Goal: Answer question/provide support: Answer question/provide support

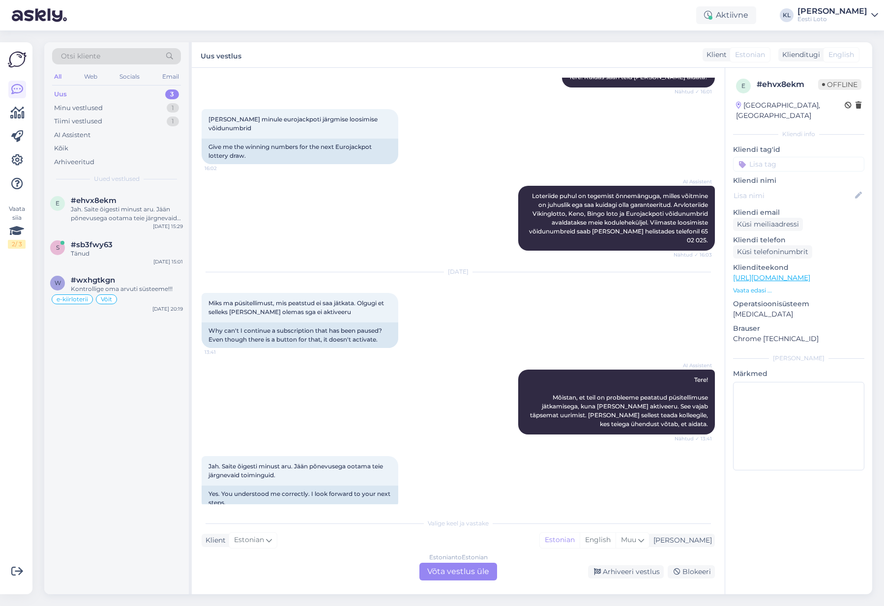
scroll to position [121, 0]
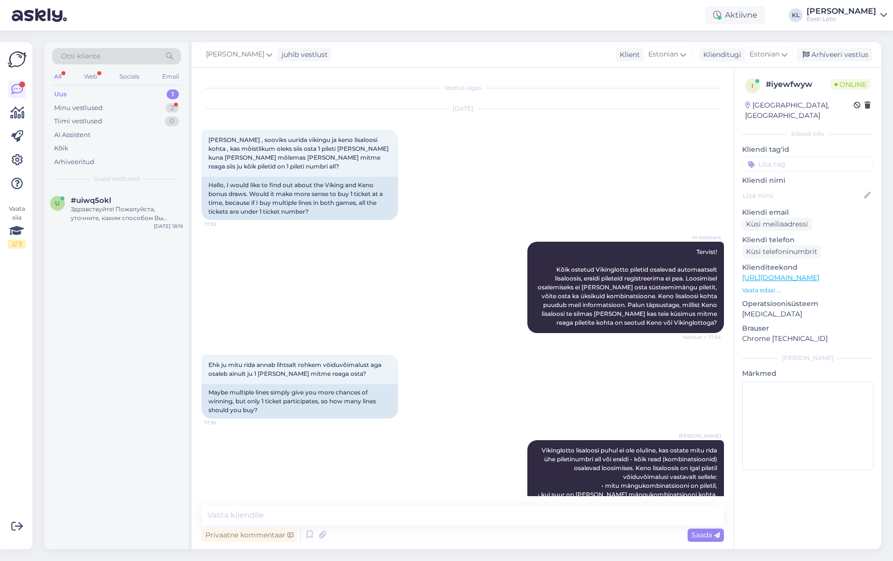
scroll to position [328, 0]
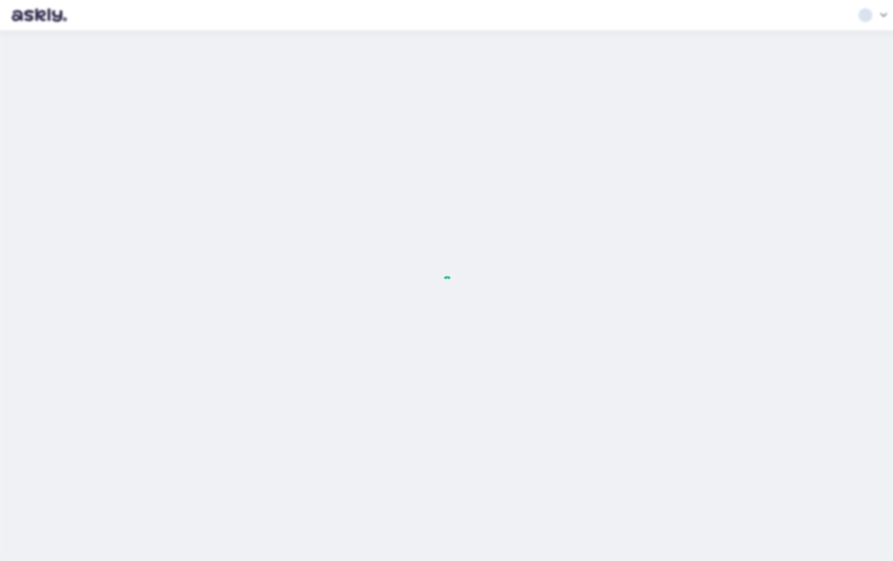
click at [131, 102] on body at bounding box center [446, 280] width 893 height 561
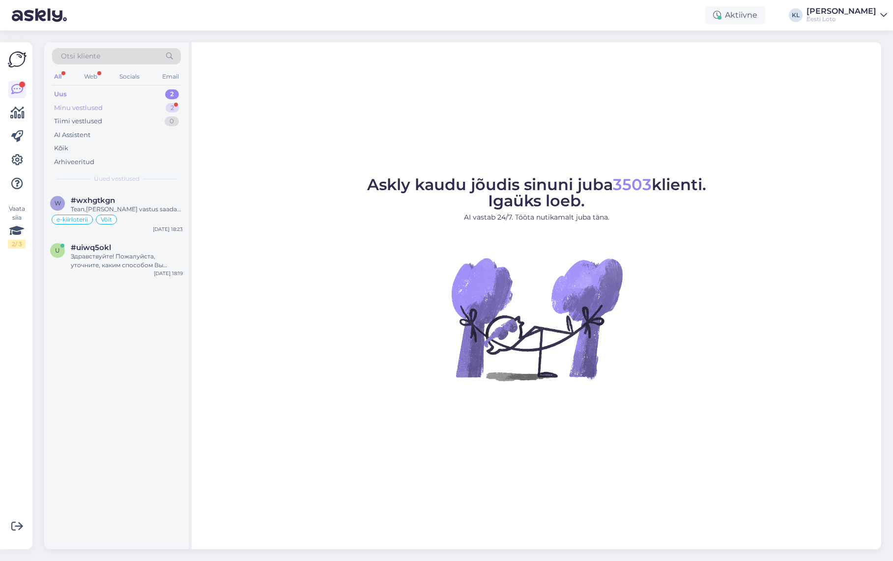
click at [123, 109] on div "Minu vestlused 2" at bounding box center [116, 108] width 129 height 14
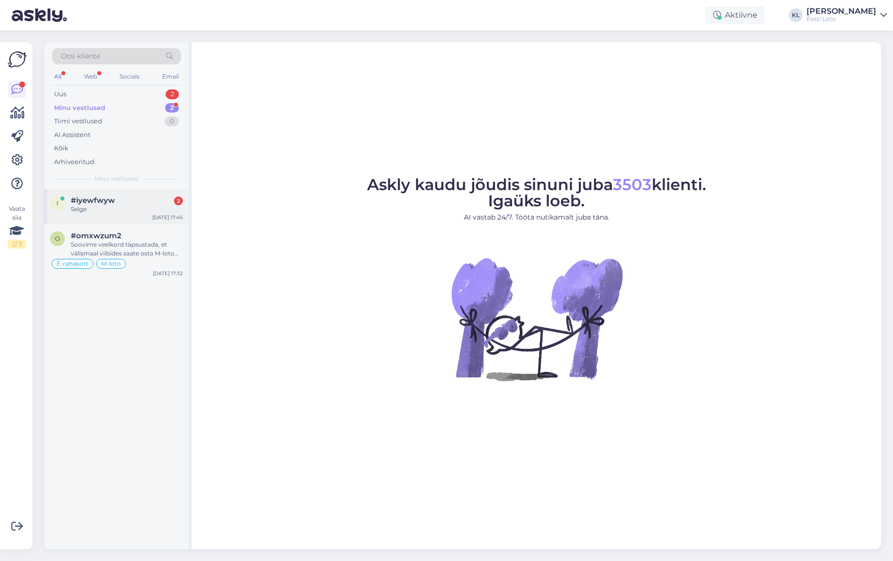
drag, startPoint x: 87, startPoint y: 208, endPoint x: 110, endPoint y: 219, distance: 24.4
click at [90, 208] on div "Selge" at bounding box center [127, 209] width 112 height 9
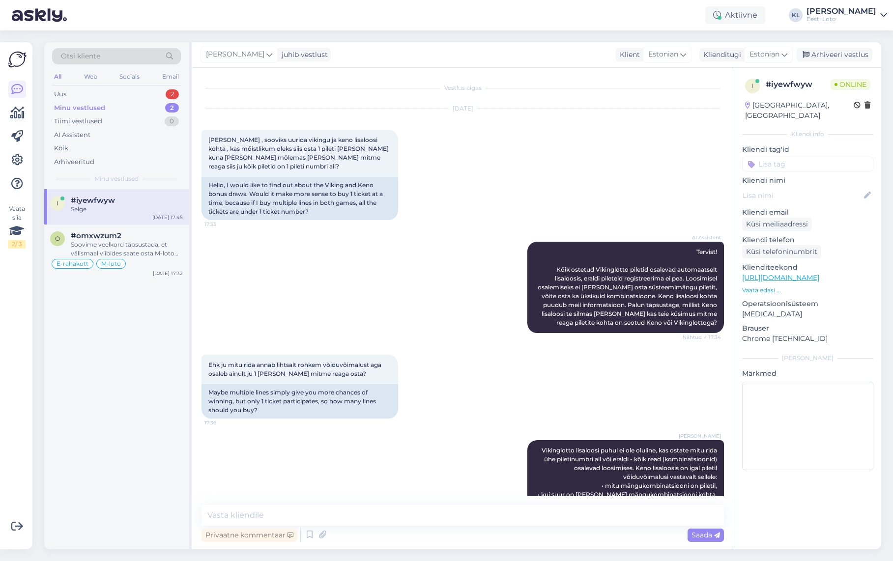
scroll to position [328, 0]
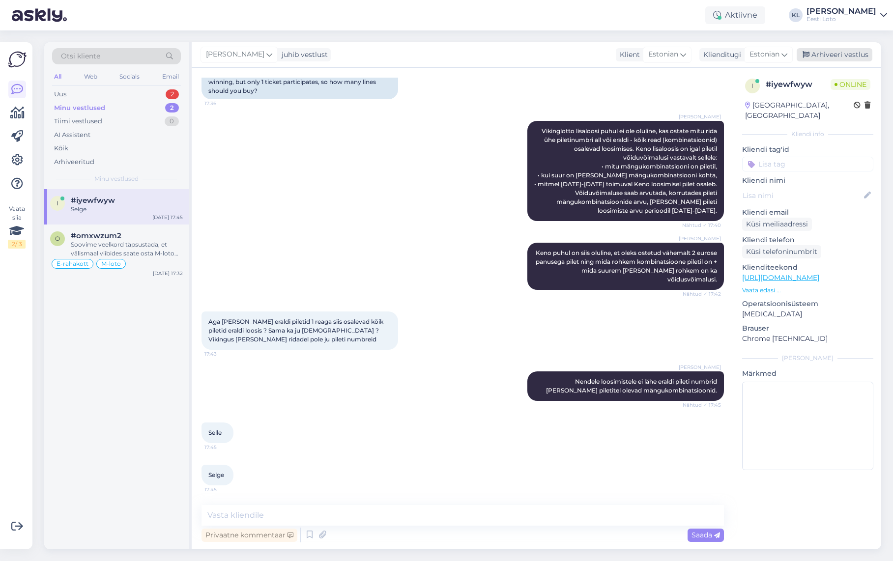
click at [836, 55] on div "Arhiveeri vestlus" at bounding box center [835, 54] width 76 height 13
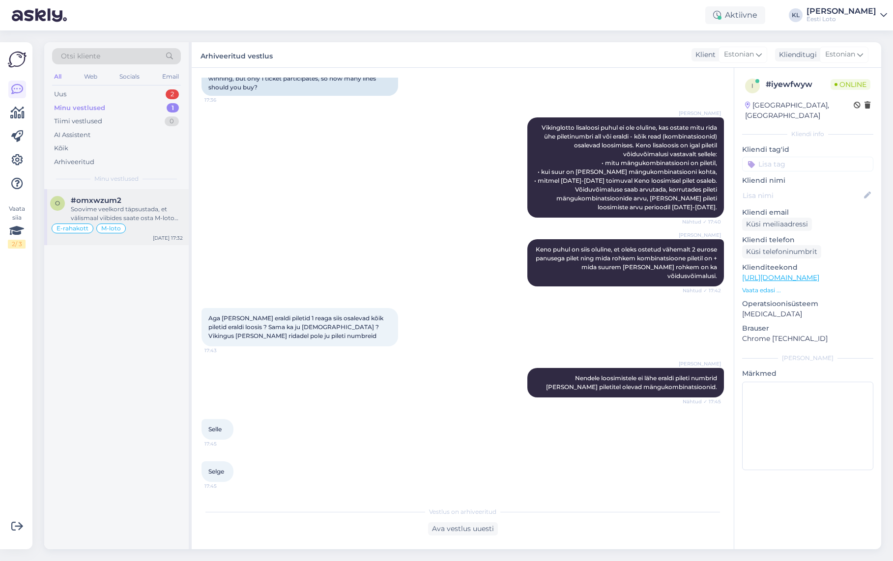
click at [124, 214] on div "Soovime veelkord täpsustada, et välismaal viibides saate osta M-loto piletit ju…" at bounding box center [127, 214] width 112 height 18
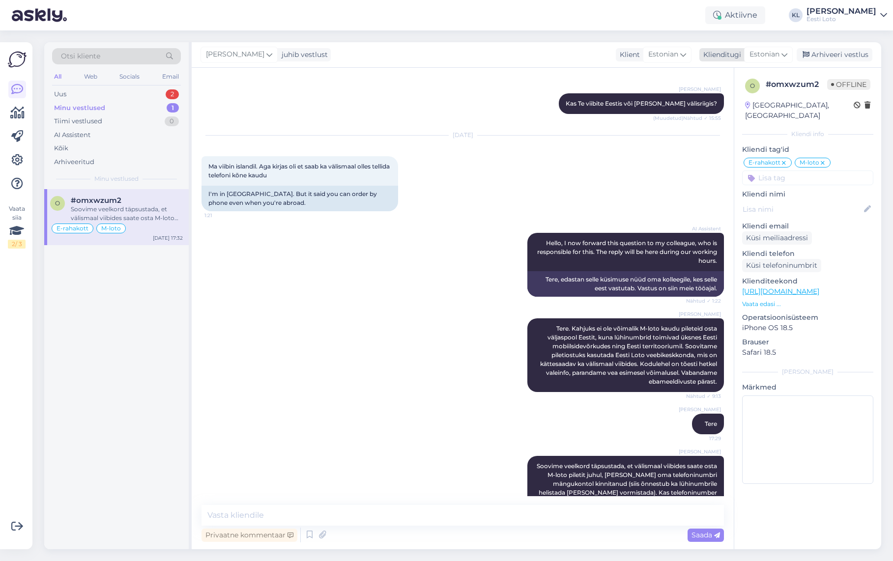
drag, startPoint x: 837, startPoint y: 54, endPoint x: 824, endPoint y: 58, distance: 13.8
click at [837, 54] on div "Arhiveeri vestlus" at bounding box center [835, 54] width 76 height 13
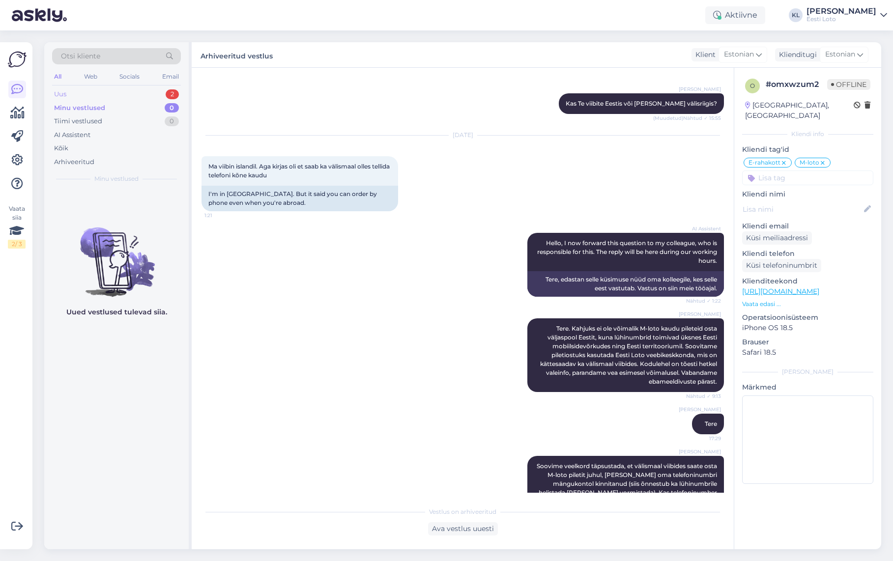
click at [83, 96] on div "Uus 2" at bounding box center [116, 94] width 129 height 14
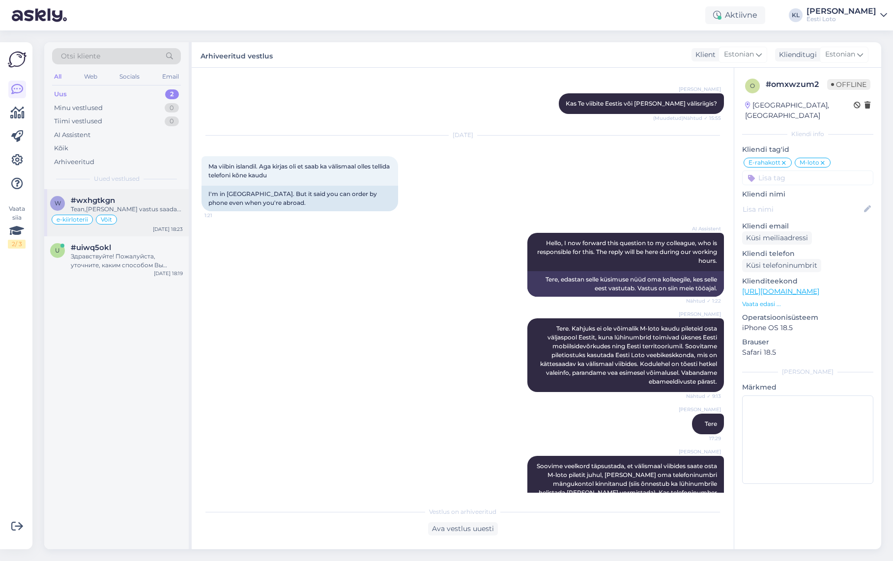
click at [91, 206] on div "Tean,kust vastus saada..." at bounding box center [127, 209] width 112 height 9
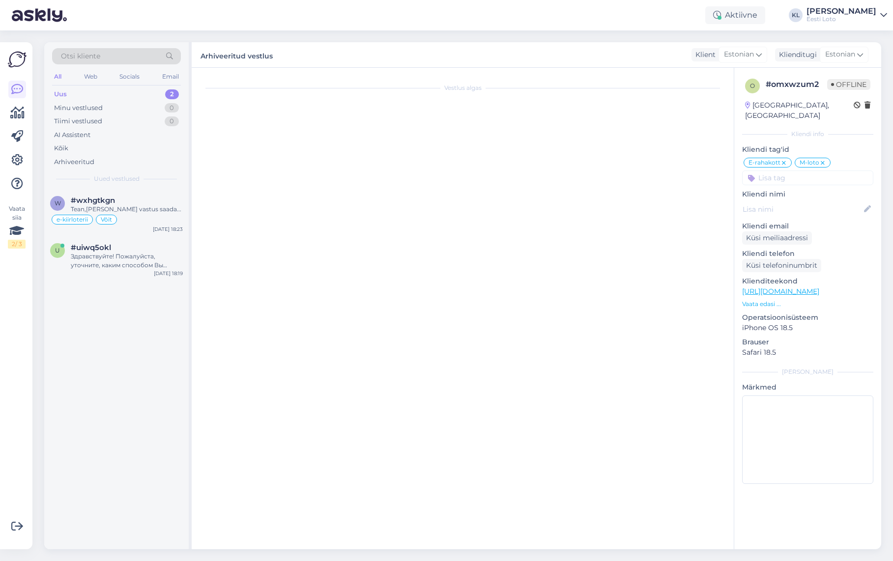
scroll to position [2072, 0]
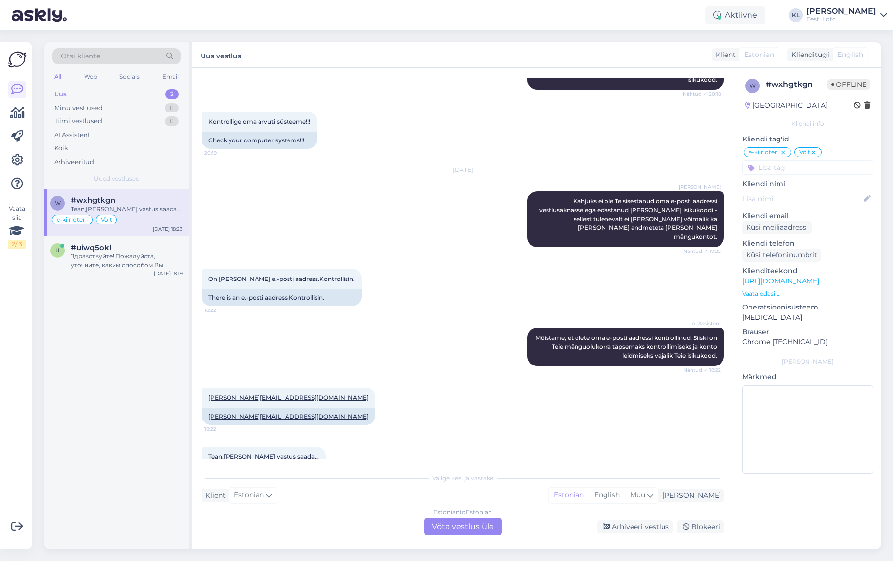
click at [455, 526] on div "Estonian to Estonian Võta vestlus üle" at bounding box center [463, 527] width 78 height 18
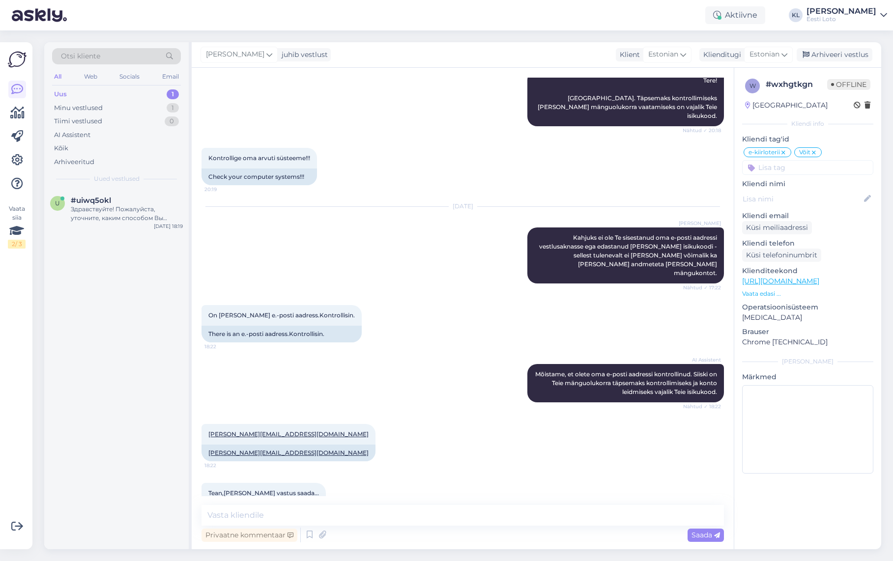
scroll to position [2036, 0]
drag, startPoint x: 287, startPoint y: 401, endPoint x: 200, endPoint y: 399, distance: 87.0
click at [208, 425] on div "vilma.jaanimagi@mail.ee 18:22" at bounding box center [288, 435] width 174 height 21
copy link "vilma.jaanimagi@mail.ee"
click at [867, 201] on icon at bounding box center [867, 199] width 11 height 11
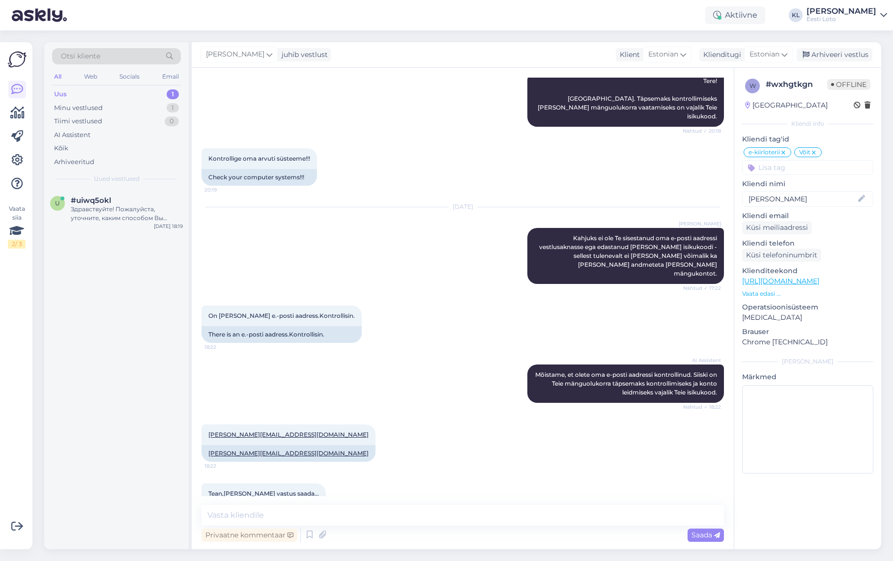
type input "Vilma Jaanimägi"
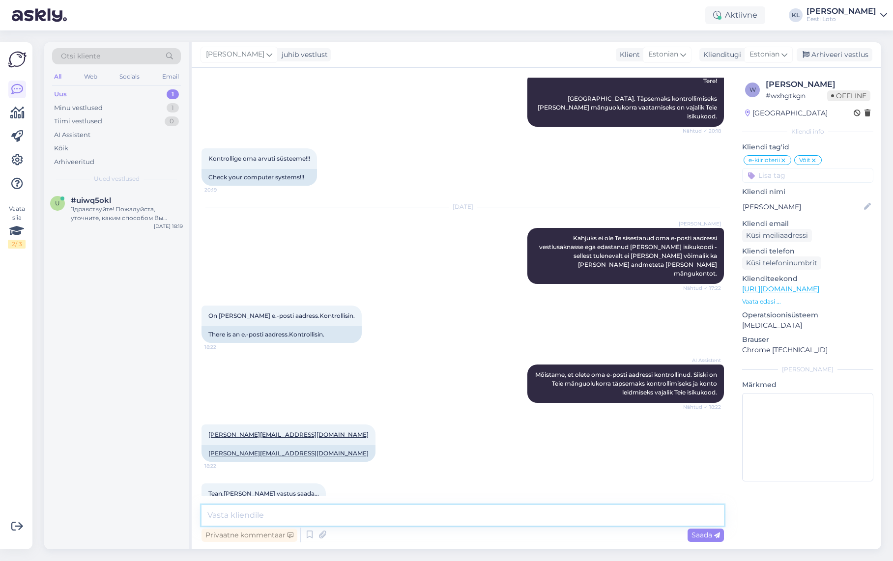
click at [249, 518] on textarea at bounding box center [462, 515] width 522 height 21
paste textarea "Mõistame, et tehniline tõrge võib mängukogemust häirida ning oleme väga tänulik…"
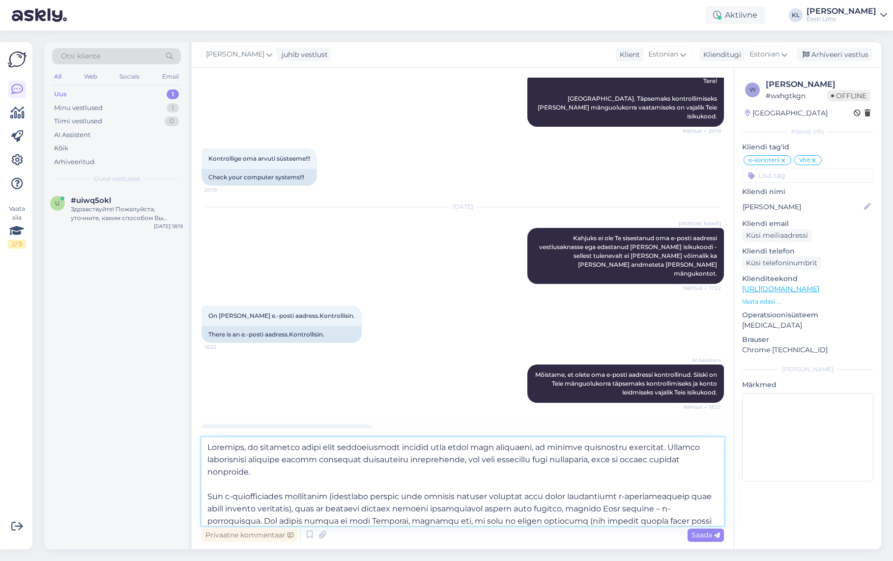
scroll to position [0, 0]
type textarea "Mõistame, et tehniline tõrge võib mängukogemust häirida ning oleme väga tänulik…"
click at [703, 534] on span "Saada" at bounding box center [705, 535] width 29 height 9
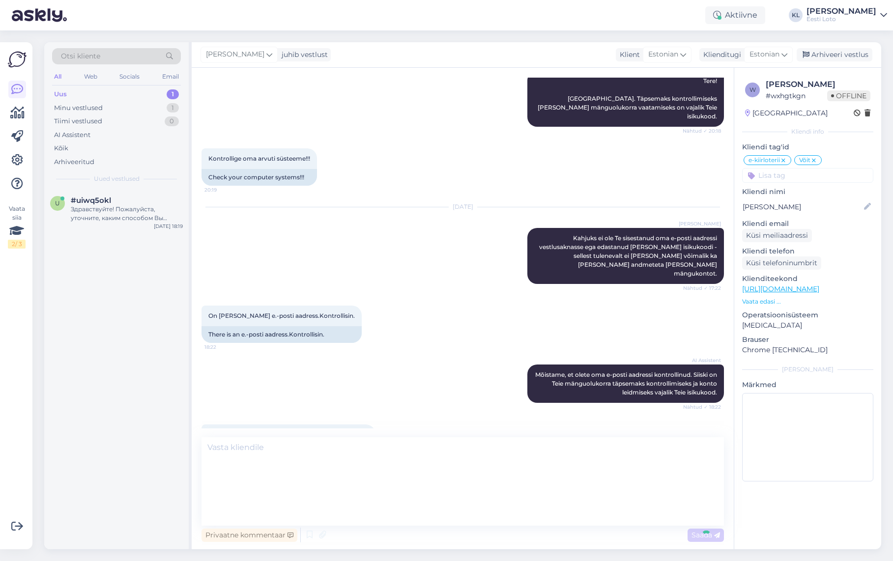
scroll to position [2264, 0]
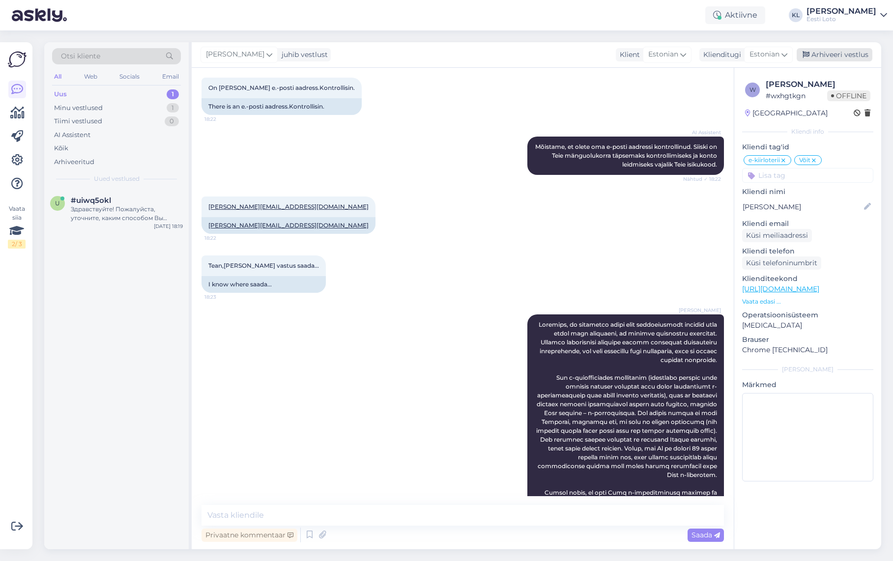
click at [861, 50] on div "Arhiveeri vestlus" at bounding box center [835, 54] width 76 height 13
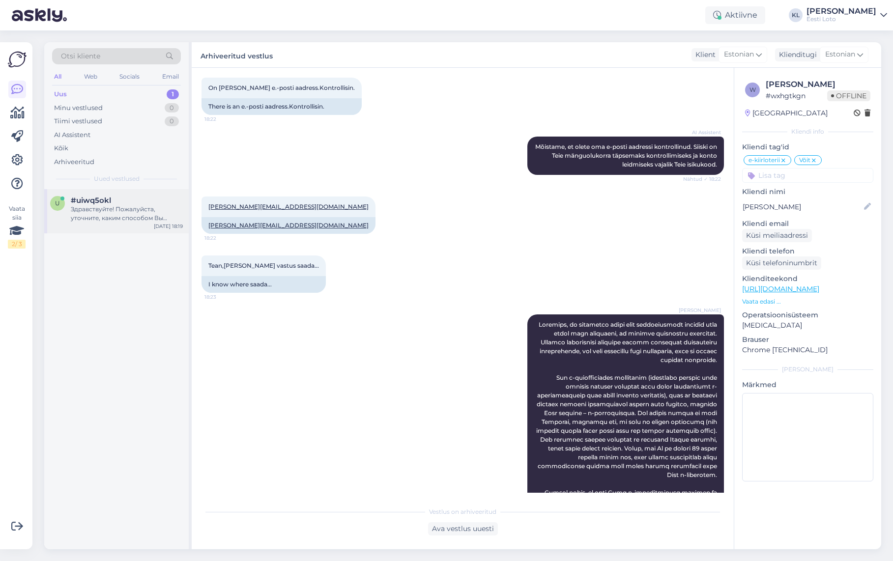
click at [115, 207] on div "Здравствуйте! Пожалуйста, уточните, каким способом Вы пытаетесь войти на страни…" at bounding box center [127, 214] width 112 height 18
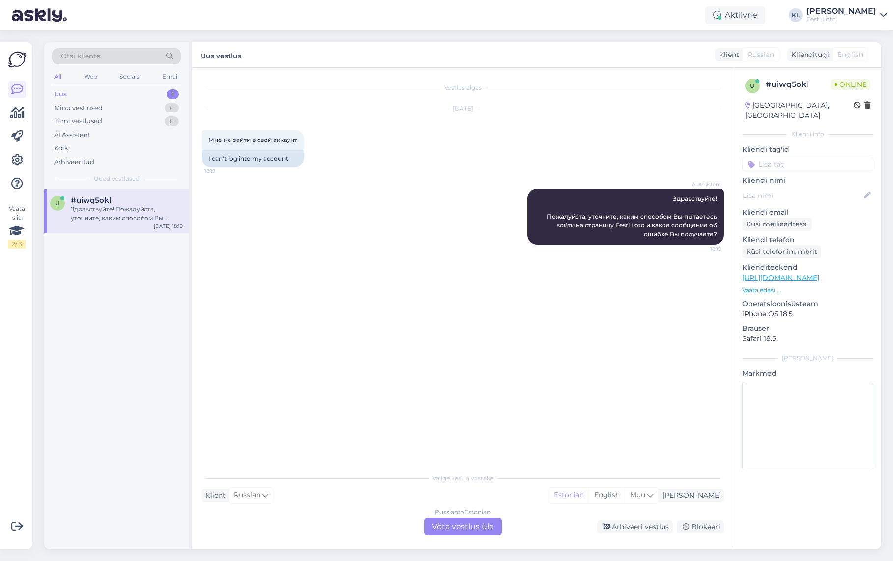
scroll to position [0, 0]
click at [455, 526] on div "Russian to Estonian Võta vestlus üle" at bounding box center [463, 527] width 78 height 18
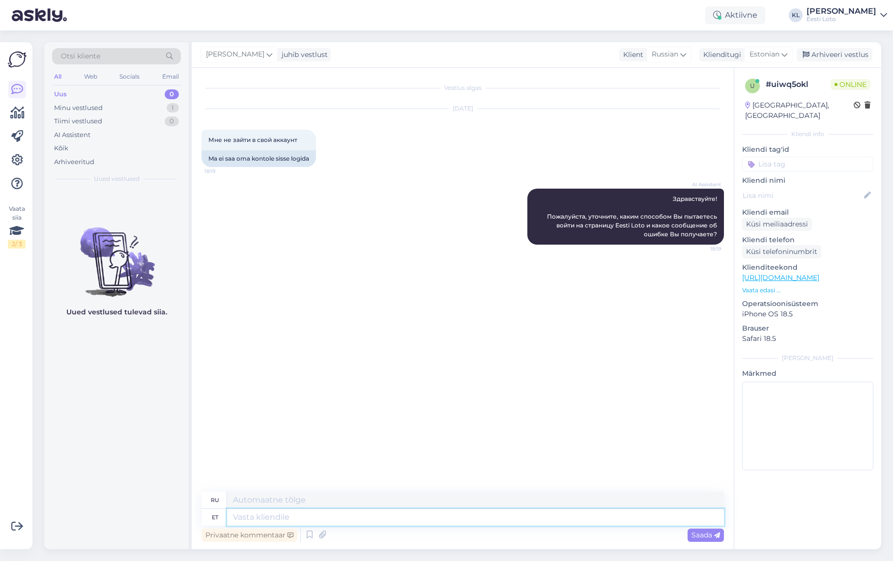
click at [335, 518] on textarea at bounding box center [475, 517] width 497 height 17
type textarea "Palun tä"
type textarea "Пожалуйста"
type textarea "Palun täpsustage m"
type textarea "Пожалуйста, уточните"
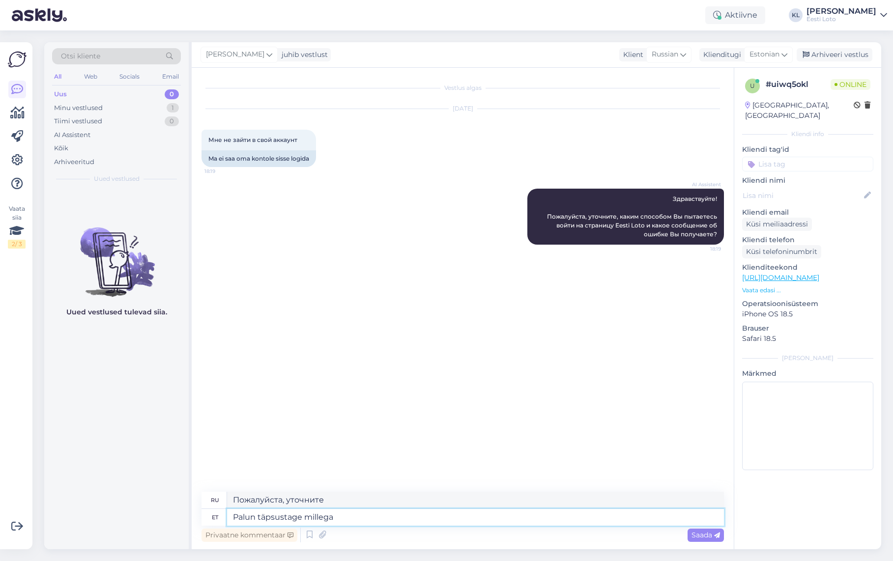
type textarea "Palun täpsustage millega p"
type textarea "Пожалуйста, уточните, с чем"
type textarea "Palun täpsustage millega proovite si"
type textarea "Пожалуйста, уточните, что вы пытаетесь сделать."
type textarea "Palun täpsustage millega proovite sisse l"
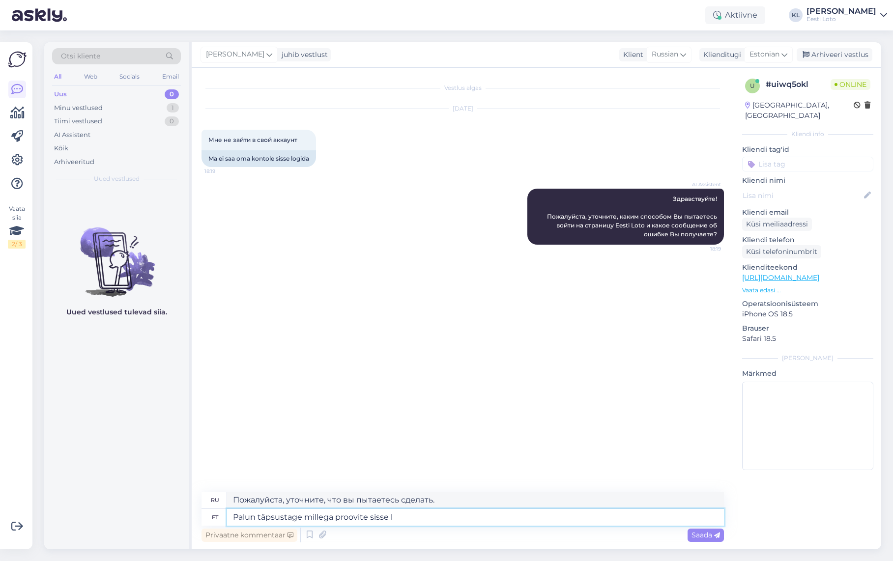
type textarea "Пожалуйста, уточните, что вы пытаетесь ввести."
type textarea "Palun täpsustage millega proovite sisse logida"
type textarea "Уточните, пожалуйста, с помощью чего вы пытаетесь войти в систему."
type textarea "Palun täpsustage millega proovite sisse logida (mobiil.I"
type textarea "Укажите, пожалуйста, с помощью чего вы пытаетесь войти в систему ( mobiil.ID"
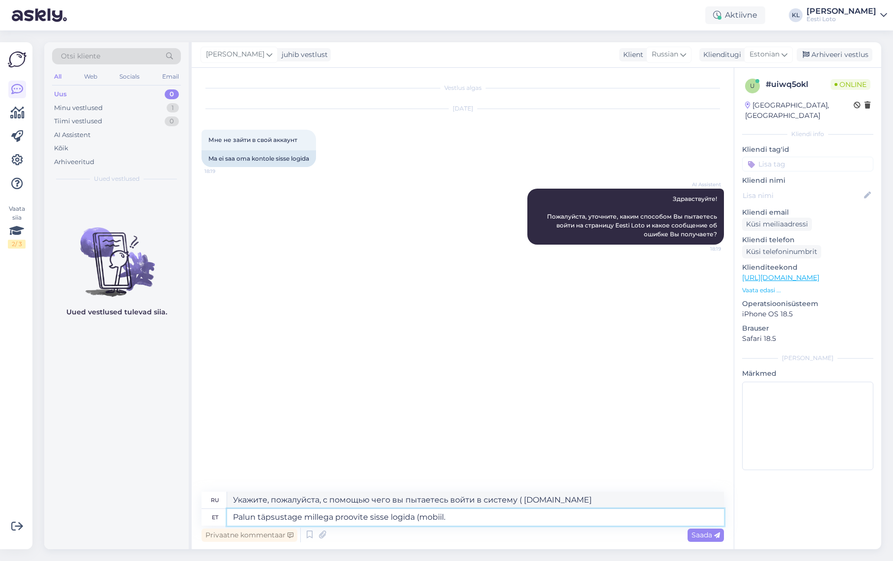
type textarea "Palun täpsustage millega proovite sisse logida (mobiil"
type textarea "Уточните, пожалуйста, с помощью чего вы пытаетесь войти в систему (мобильный те…"
type textarea "Palun täpsustage millega proovite sisse logida (mobiil-ID,"
type textarea "Пожалуйста, уточните, с помощью чего вы пытаетесь войти в систему (мобильный ид…"
type textarea "Palun täpsustage millega proovite sisse logida (mobiil-ID, Sm"
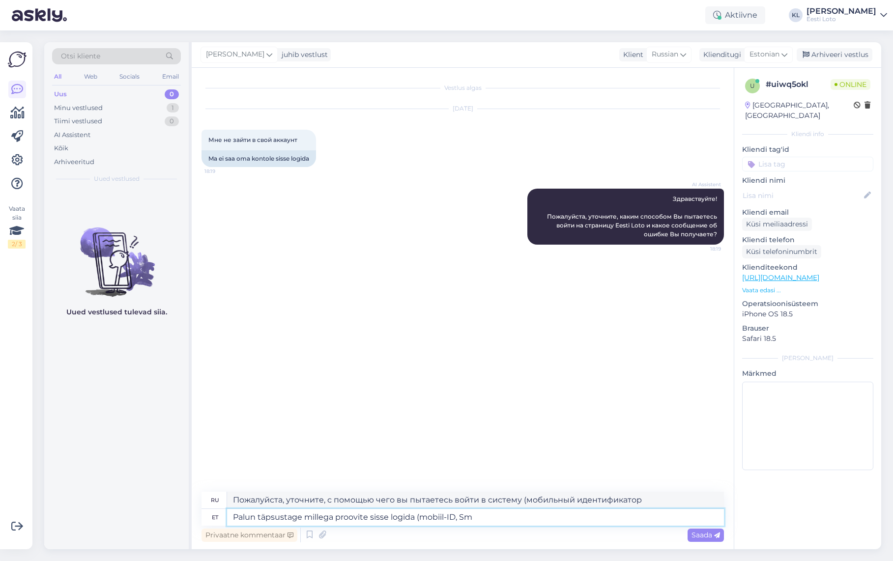
type textarea "Пожалуйста, уточните, с помощью чего вы пытаетесь войти в систему (мобильный ид…"
type textarea "Palun täpsustage millega proovite sisse logida (mobiil-ID, Smart-ID)"
type textarea "Укажите, пожалуйста, с помощью чего вы пытаетесь войти в систему (мобильный ID,…"
type textarea "Palun täpsustage millega proovite sisse logida (mobiil-ID, Smart-ID)."
type textarea "Укажите, пожалуйста, с помощью чего вы пытаетесь войти в систему (мобильный ID,…"
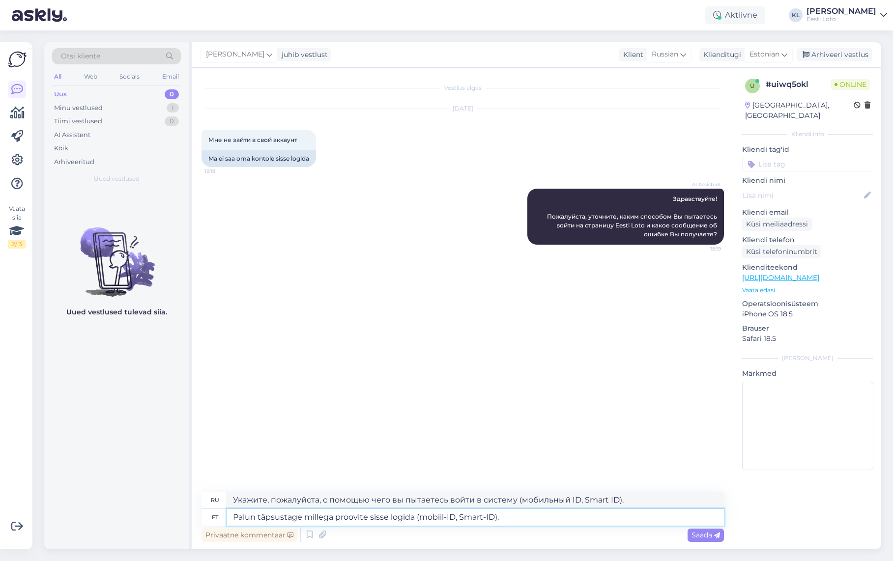
drag, startPoint x: 427, startPoint y: 517, endPoint x: 439, endPoint y: 532, distance: 18.8
click at [427, 517] on textarea "Palun täpsustage millega proovite sisse logida (mobiil-ID, Smart-ID)." at bounding box center [475, 517] width 497 height 17
type textarea "Palun täpsustage millega proovite sisse logida (obiil-ID, Smart-ID)."
type textarea "Укажите, пожалуйста, с помощью чего вы пытаетесь войти в систему (obiil-ID, Sma…"
type textarea "Palun täpsustage millega proovite sisse logida (Mobiil-ID, Smart-ID)."
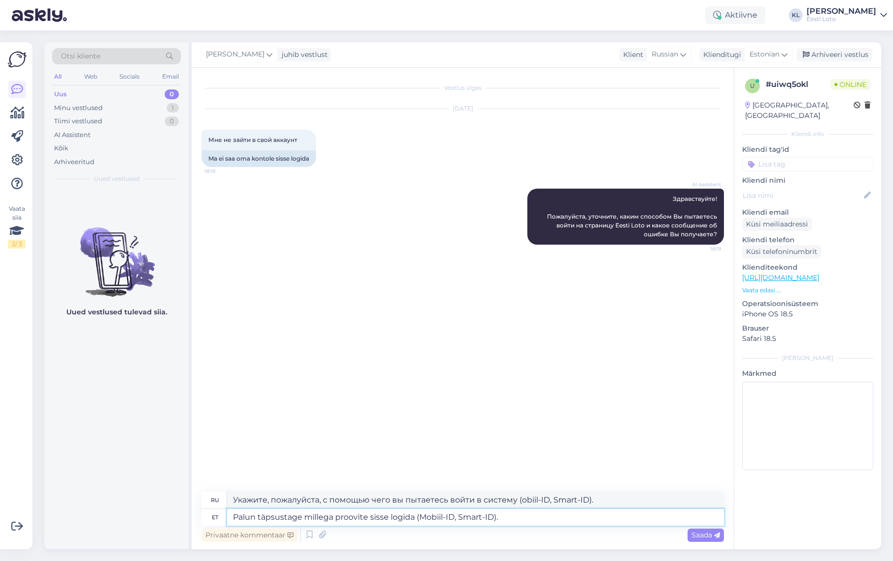
type textarea "Укажите, пожалуйста, с помощью чего вы пытаетесь войти в систему (Mobile-ID, Sm…"
type textarea "Palun täpsustage millega proovite sisse logida (Mobiil-ID, Smart-ID)."
click at [692, 534] on span "Saada" at bounding box center [705, 535] width 29 height 9
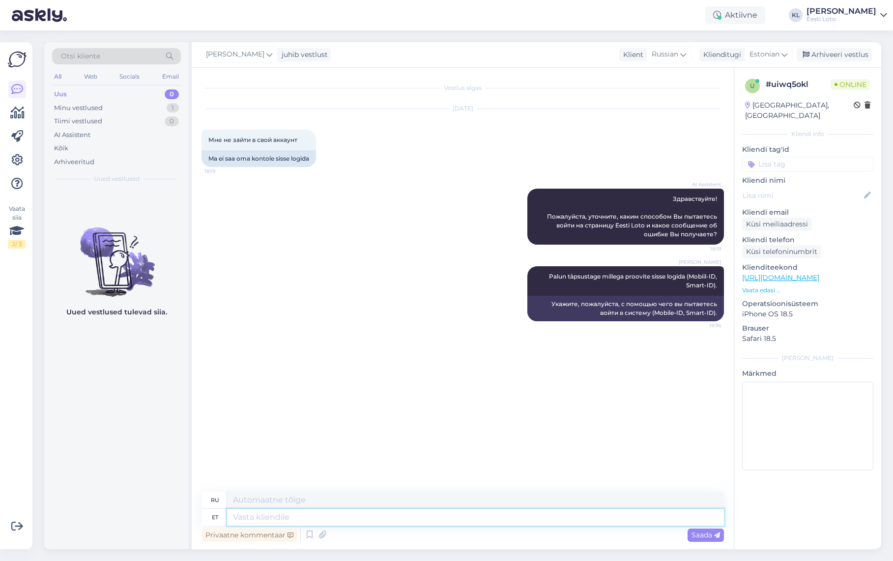
click at [376, 515] on textarea at bounding box center [475, 517] width 497 height 17
paste textarea "ei saa sisse logida, siis soovitame kustutada kasutatava veebilehitseja vahemäl…"
type textarea "ei saa sisse logida, siis soovitame kustutada kasutatava veebilehitseja vahemäl…"
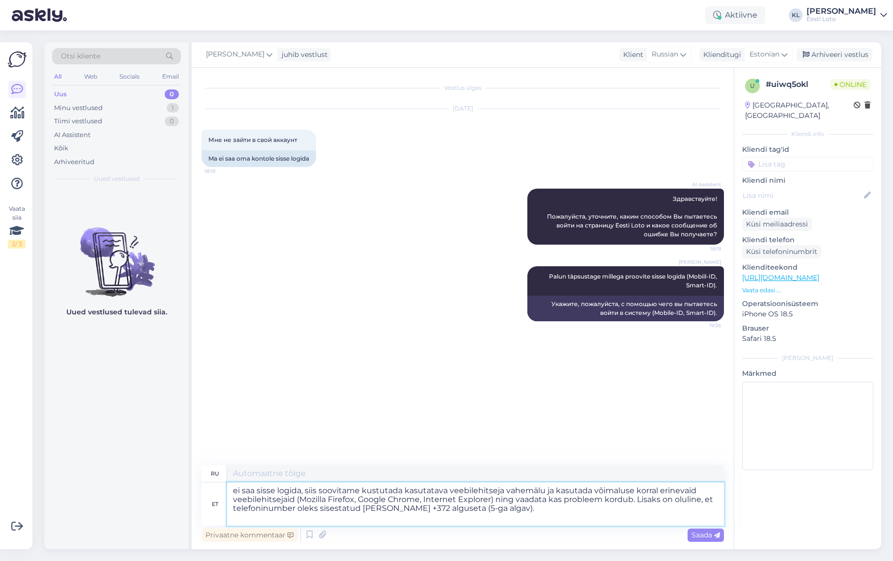
type textarea "Если не удаётся войти, рекомендуем очистить кэш используемого браузера и, по во…"
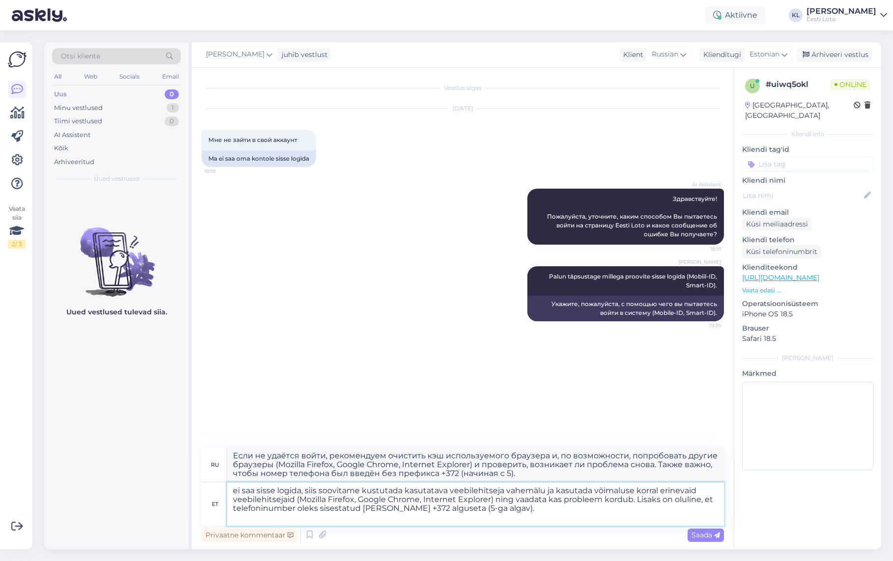
drag, startPoint x: 233, startPoint y: 491, endPoint x: 249, endPoint y: 499, distance: 17.6
click at [233, 491] on textarea "ei saa sisse logida, siis soovitame kustutada kasutatava veebilehitseja vahemäl…" at bounding box center [475, 504] width 497 height 43
type textarea "Kui ei saa sisse logida, siis soovitame kustutada kasutatava veebilehitseja vah…"
type textarea "Если вам не удаётся войти в систему, рекомендуем очистить кэш используемого бра…"
type textarea "Kui Teei saa sisse logida, siis soovitame kustutada kasutatava veebilehitseja v…"
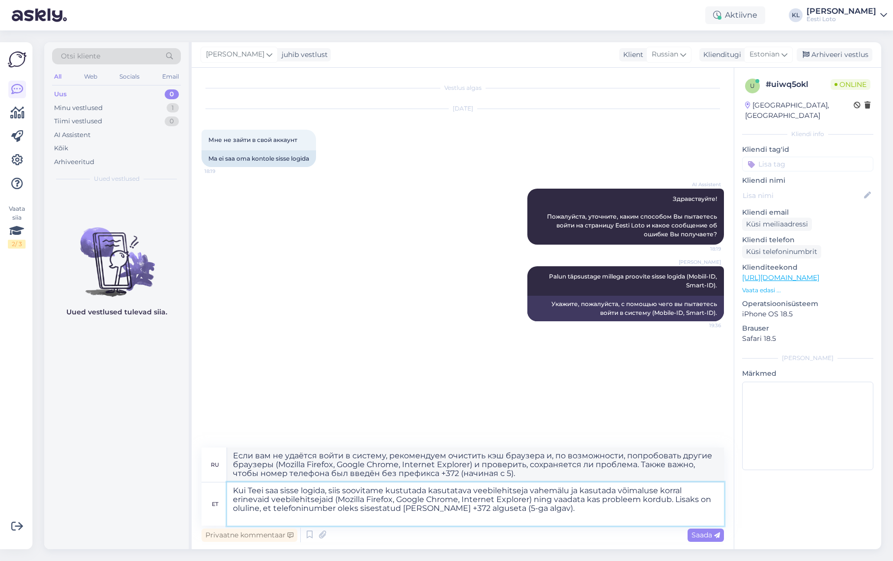
type textarea "Если вы не можете войти в систему, рекомендуем очистить кэш используемого брауз…"
type textarea "Kui Te ei saa sisse logida, siis soovitame kustutada kasutatava veebilehitseja …"
type textarea "Если вам не удаётся войти в систему, рекомендуем очистить кэш браузера и, по во…"
click at [531, 512] on textarea "Kui Te ei saa sisse logida, siis soovitame kustutada kasutatava veebilehitseja …" at bounding box center [475, 504] width 497 height 43
type textarea "Kui Te ei saa sisse logida, siis soovitame kustutada kasutatava veebilehitseja …"
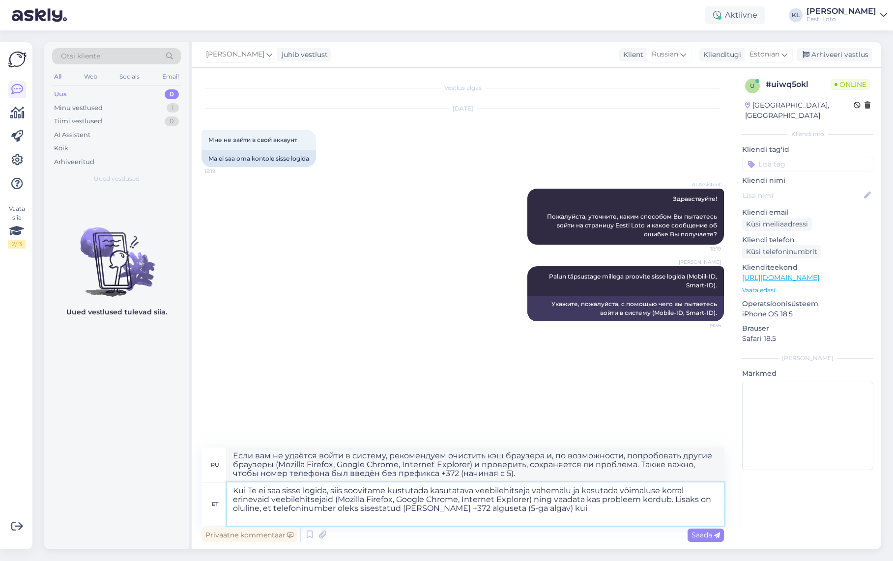
type textarea "Если вам не удаётся войти в систему, рекомендуем очистить кэш используемого бра…"
type textarea "Kui Te ei saa sisse logida, siis soovitame kustutada kasutatava veebilehitseja …"
type textarea "Если вы не можете войти в систему, рекомендуем очистить кэш используемого брауз…"
type textarea "Kui Te ei saa sisse logida, siis soovitame kustutada kasutatava veebilehitseja …"
type textarea "Если вам не удаётся войти в систему, рекомендуем очистить кэш вашего браузера и…"
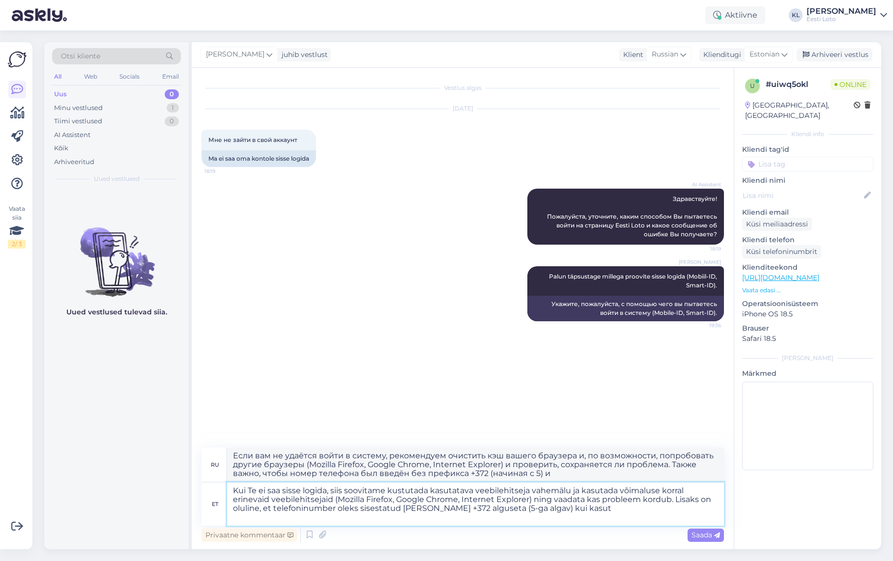
type textarea "Kui Te ei saa sisse logida, siis soovitame kustutada kasutatava veebilehitseja …"
type textarea "Если вам не удаётся войти в систему, рекомендуем очистить кэш используемого бра…"
type textarea "Kui Te ei saa sisse logida, siis soovitame kustutada kasutatava veebilehitseja …"
type textarea "Если вы не можете войти в систему, рекомендуем очистить кэш используемого брауз…"
type textarea "Kui Te ei saa sisse logida, siis soovitame kustutada kasutatava veebilehitseja …"
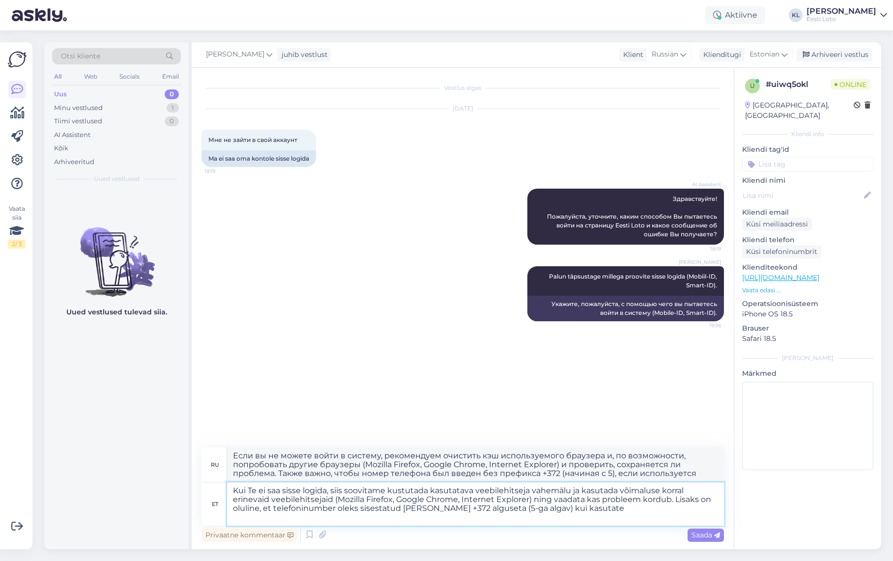
type textarea "Если вы не можете войти в систему, рекомендуем очистить кэш используемого вами …"
type textarea "Kui Te ei saa sisse logida, siis soovitame kustutada kasutatava veebilehitseja …"
type textarea "Если вы не можете войти в систему, рекомендуем очистить кэш используемого брауз…"
type textarea "Kui Te ei saa sisse logida, siis soovitame kustutada kasutatava veebilehitseja …"
type textarea "Если вы не можете войти в систему, рекомендуем очистить кэш используемого брауз…"
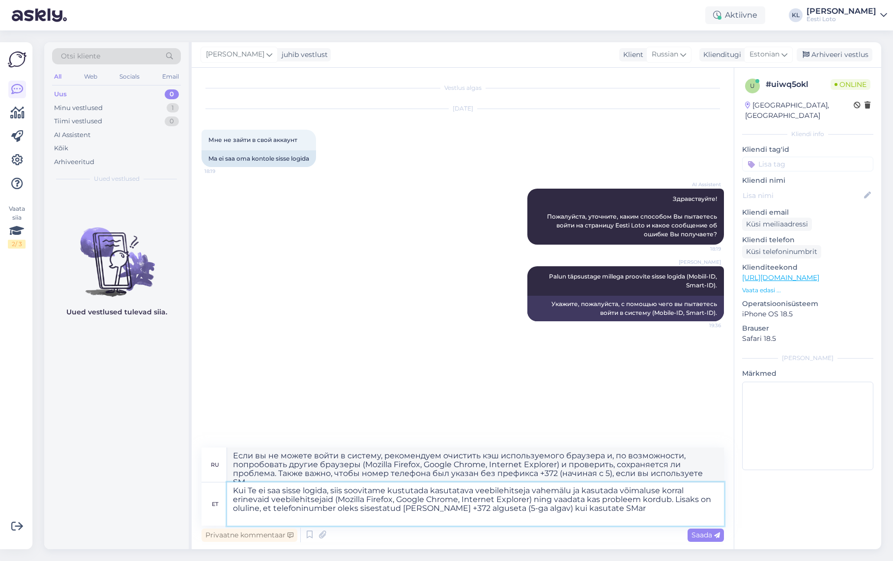
type textarea "Kui Te ei saa sisse logida, siis soovitame kustutada kasutatava veebilehitseja …"
type textarea "Если вы не можете войти в систему, рекомендуем очистить кэш браузера и, по возм…"
type textarea "Kui Te ei saa sisse logida, siis soovitame kustutada kasutatava veebilehitseja …"
type textarea "Если вы не можете войти в систему, рекомендуем очистить кэш вашего браузера и, …"
type textarea "Kui Te ei saa sisse logida, siis soovitame kustutada kasutatava veebilehitseja …"
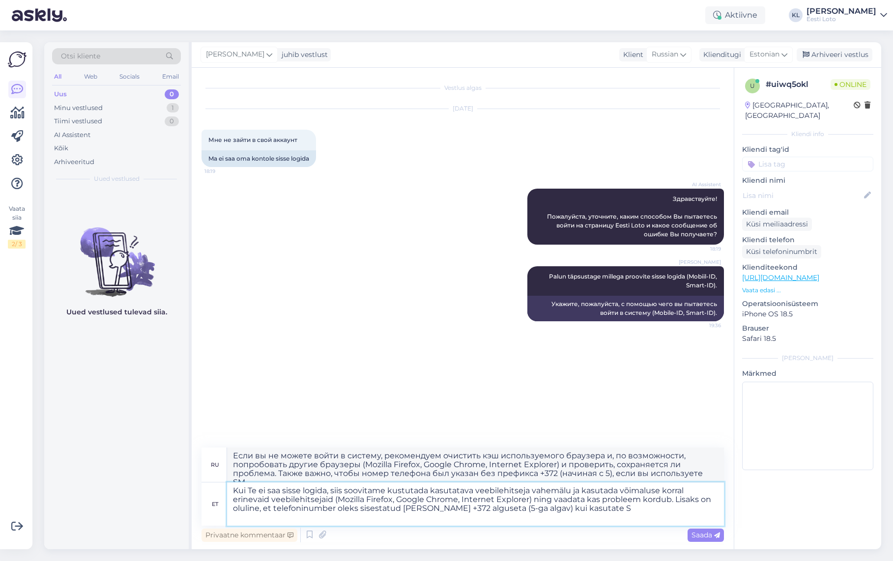
type textarea "Если вы не можете войти в систему, рекомендуем очистить кэш используемого брауз…"
type textarea "Kui Te ei saa sisse logida, siis soovitame kustutada kasutatava veebilehitseja …"
type textarea "Если вы не можете войти в систему, рекомендуем очистить кэш используемого брауз…"
type textarea "Kui Te ei saa sisse logida, siis soovitame kustutada kasutatava veebilehitseja …"
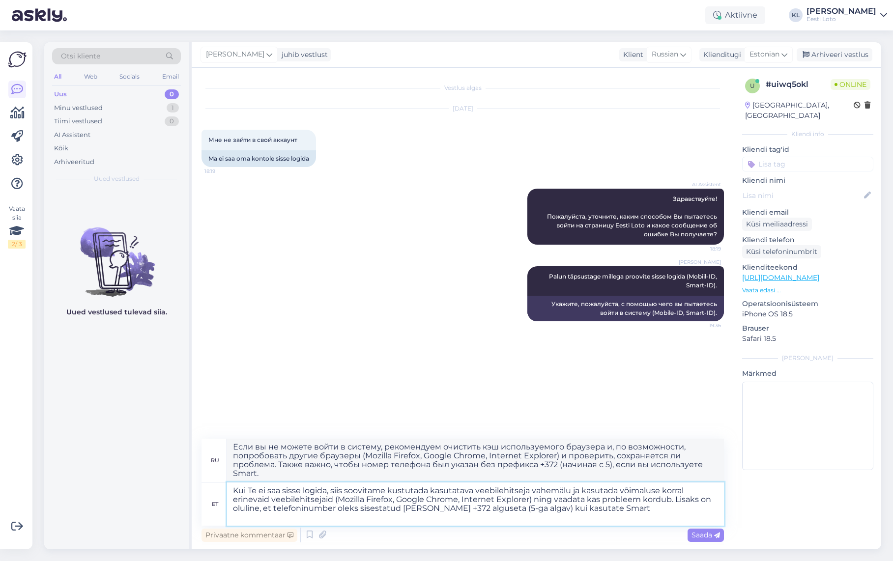
type textarea "Если вы не можете войти в систему, рекомендуем очистить кэш используемого брауз…"
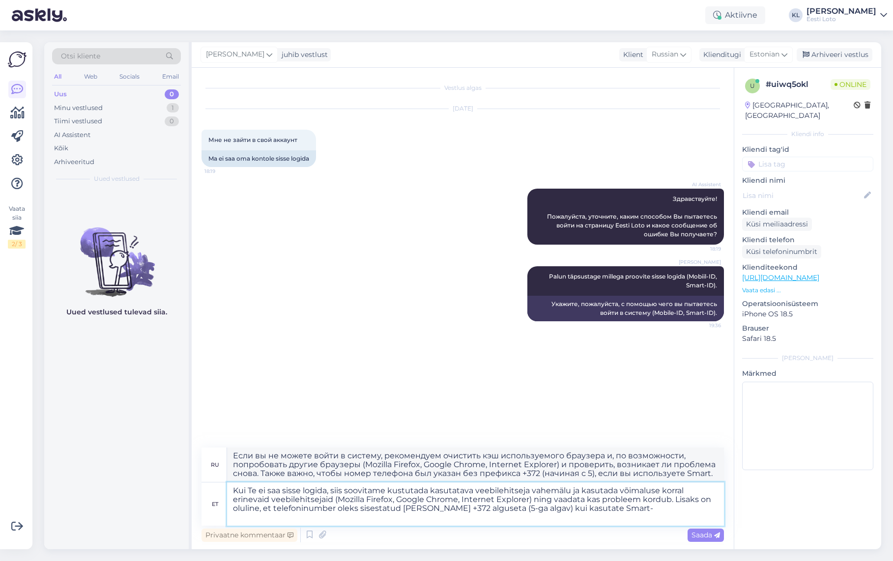
type textarea "Kui Te ei saa sisse logida, siis soovitame kustutada kasutatava veebilehitseja …"
type textarea "Если вы не можете войти в систему, рекомендуем очистить кэш используемого брауз…"
type textarea "Kui Te ei saa sisse logida, siis soovitame kustutada kasutatava veebilehitseja …"
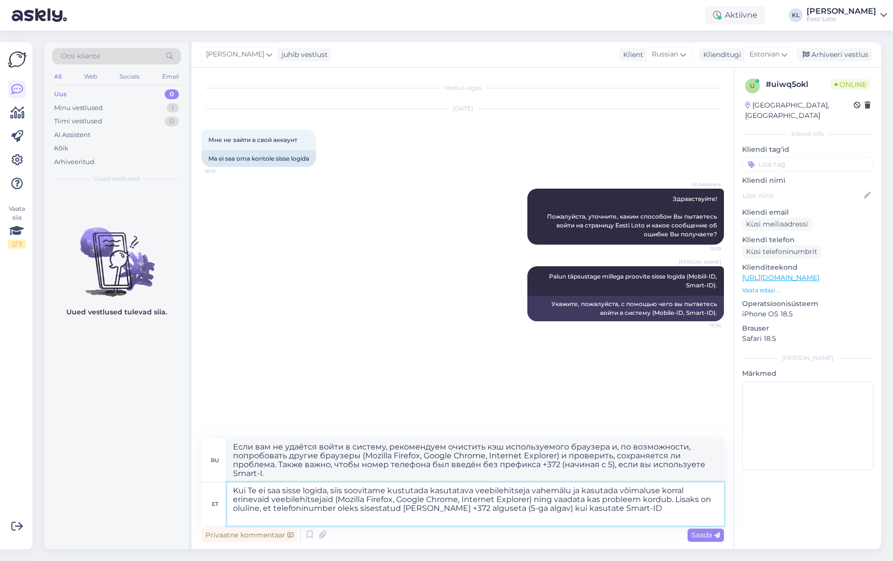
type textarea "Если вам не удаётся войти в систему, рекомендуем очистить кэш браузера и, по во…"
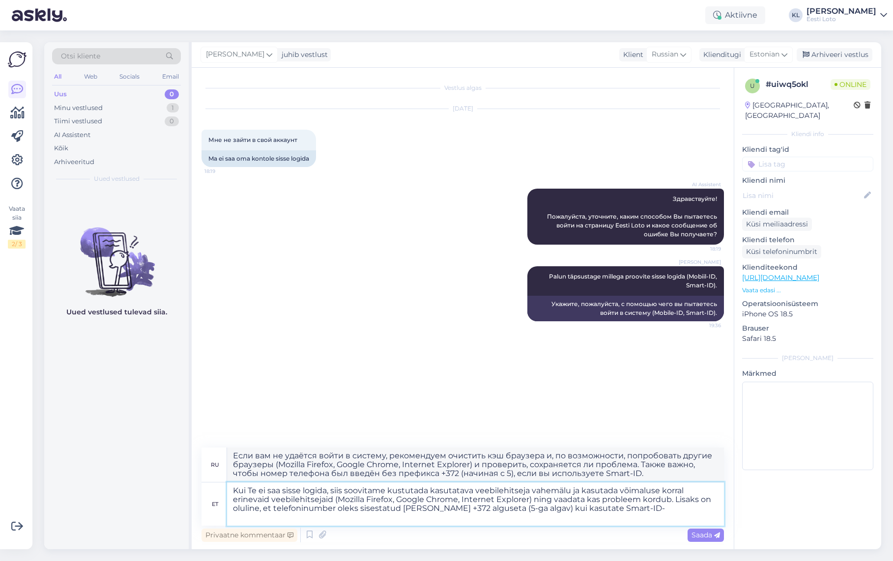
type textarea "Kui Te ei saa sisse logida, siis soovitame kustutada kasutatava veebilehitseja …"
type textarea "Если вам не удаётся войти в систему, рекомендуем очистить кэш используемого бра…"
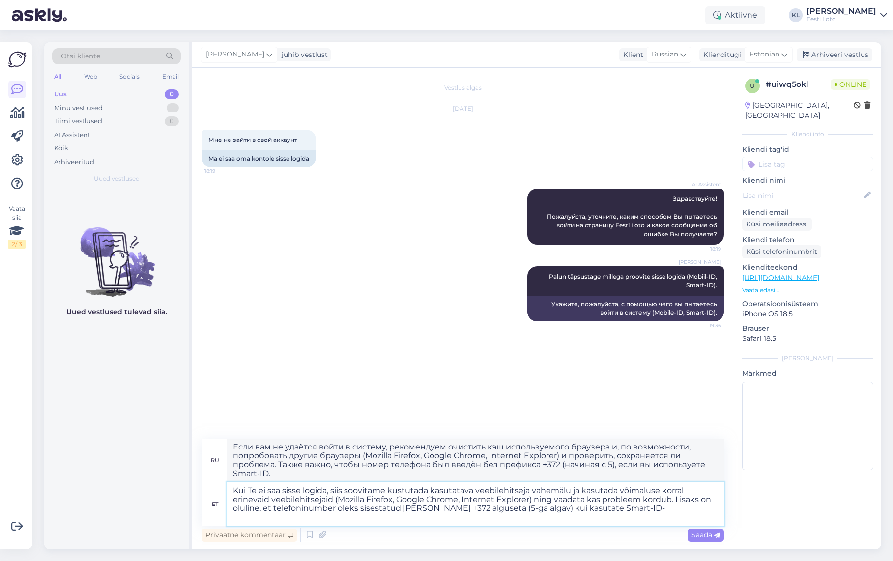
type textarea "Kui Te ei saa sisse logida, siis soovitame kustutada kasutatava veebilehitseja …"
type textarea "Если вам не удаётся войти в систему, рекомендуем очистить кэш браузера и, по во…"
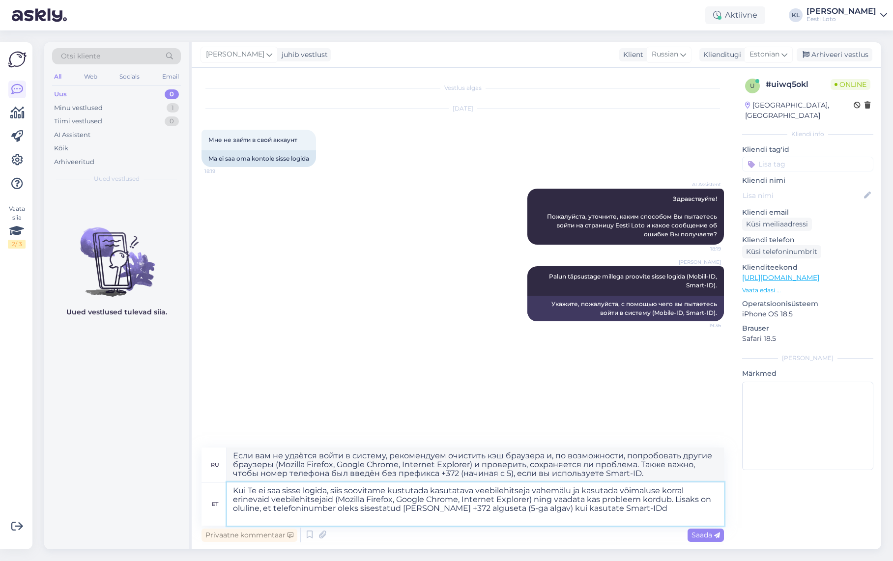
type textarea "Kui Te ei saa sisse logida, siis soovitame kustutada kasutatava veebilehitseja …"
type textarea "Если вам не удаётся войти в систему, рекомендуем очистить кэш используемого бра…"
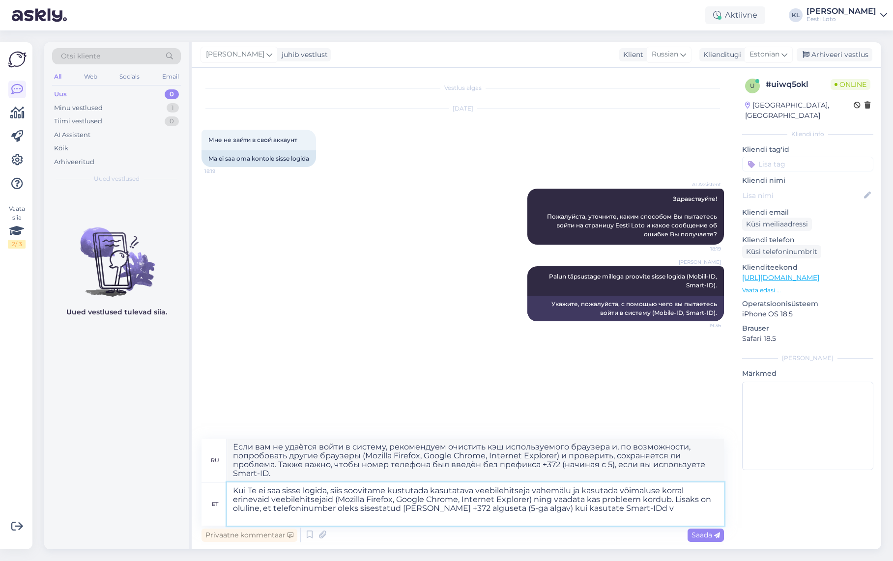
type textarea "Kui Te ei saa sisse logida, siis soovitame kustutada kasutatava veebilehitseja …"
type textarea "Если вы не можете войти в систему, рекомендуем очистить кэш используемого брауз…"
type textarea "Kui Te ei saa sisse logida, siis soovitame kustutada kasutatava veebilehitseja …"
type textarea "Если вы не можете войти в систему, рекомендуем очистить кэш используемого вами …"
type textarea "Kui Te ei saa sisse logida, siis soovitame kustutada kasutatava veebilehitseja …"
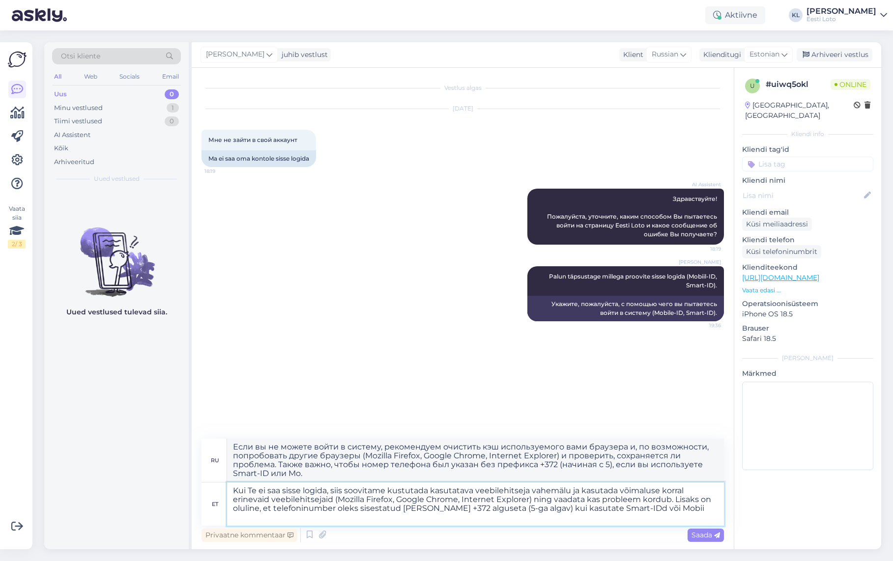
type textarea "Если вы не можете войти в систему, рекомендуем очистить кэш используемого брауз…"
type textarea "Kui Te ei saa sisse logida, siis soovitame kustutada kasutatava veebilehitseja …"
type textarea "Если вам не удаётся войти в систему, рекомендуем очистить кэш используемого бра…"
type textarea "Kui Te ei saa sisse logida, siis soovitame kustutada kasutatava veebilehitseja …"
type textarea "Если вам не удаётся войти в систему, рекомендуем очистить кэш используемого бра…"
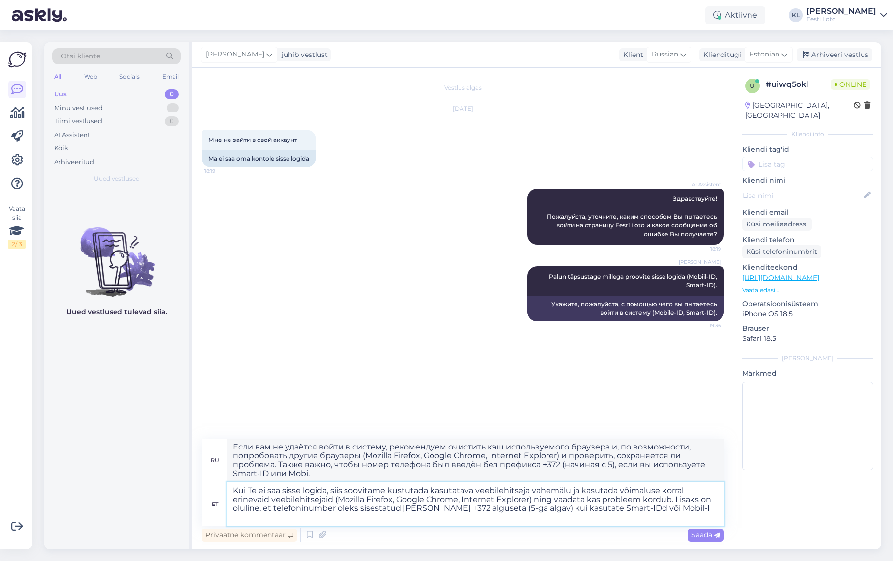
type textarea "Kui Te ei saa sisse logida, siis soovitame kustutada kasutatava veebilehitseja …"
type textarea "Если вам не удаётся войти в систему, рекомендуем очистить кэш используемого бра…"
type textarea "Kui Te ei saa sisse logida, siis soovitame kustutada kasutatava veebilehitseja …"
type textarea "Если вам не удаётся войти в систему, рекомендуем очистить кэш используемого бра…"
type textarea "Kui Te ei saa sisse logida, siis soovitame kustutada kasutatava veebilehitseja …"
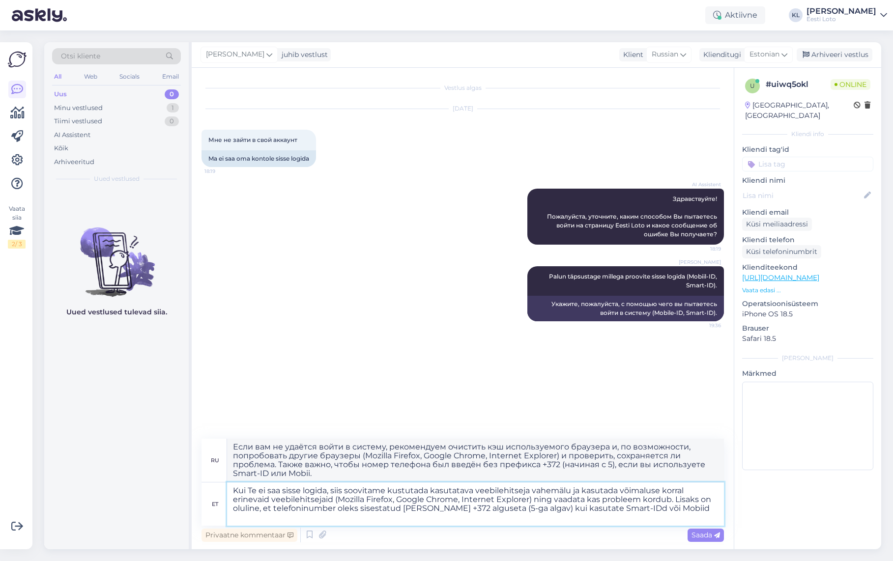
type textarea "Если вам не удаётся войти в систему, рекомендуем очистить кэш браузера и, по во…"
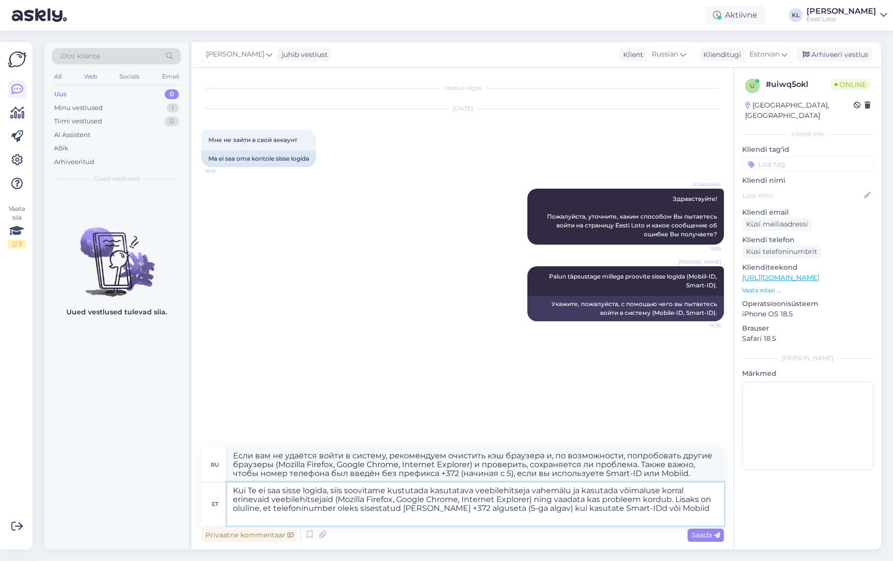
type textarea "Kui Te ei saa sisse logida, siis soovitame kustutada kasutatava veebilehitseja …"
type textarea "Если вам не удаётся войти в систему, рекомендуем очистить кэш используемого бра…"
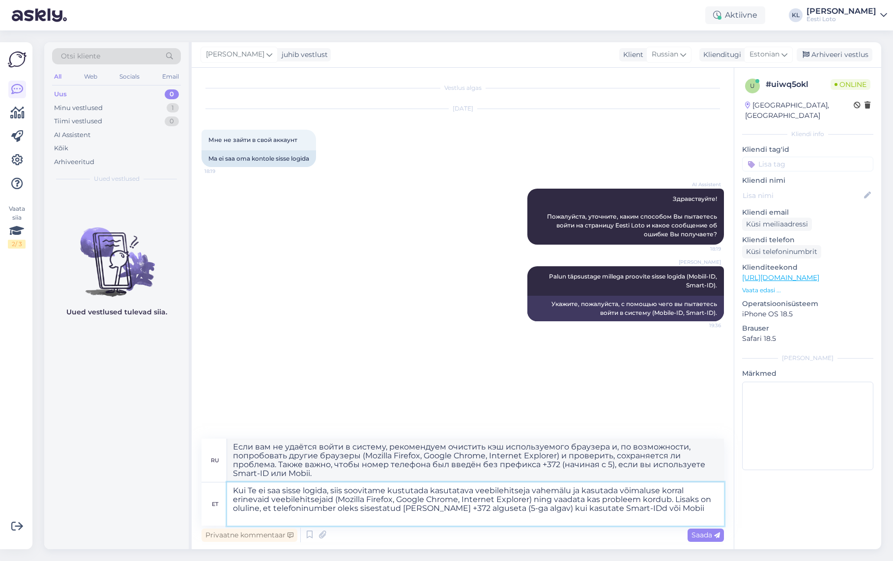
type textarea "Kui Te ei saa sisse logida, siis soovitame kustutada kasutatava veebilehitseja …"
type textarea "Если вы не можете войти в систему, рекомендуем очистить кэш используемого брауз…"
type textarea "Kui Te ei saa sisse logida, siis soovitame kustutada kasutatava veebilehitseja …"
type textarea "Если вам не удаётся войти в систему, рекомендуем очистить кэш используемого бра…"
type textarea "Kui Te ei saa sisse logida, siis soovitame kustutada kasutatava veebilehitseja …"
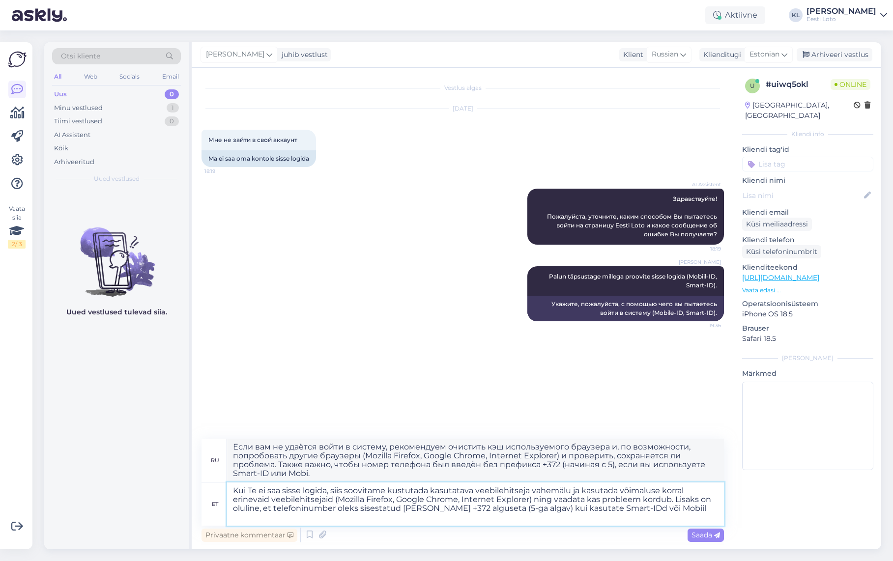
type textarea "Если вам не удаётся войти в систему, рекомендуем очистить кэш используемого бра…"
type textarea "Kui Te ei saa sisse logida, siis soovitame kustutada kasutatava veebilehitseja …"
type textarea "Если вам не удаётся войти в систему, рекомендуем очистить кэш используемого бра…"
type textarea "Kui Te ei saa sisse logida, siis soovitame kustutada kasutatava veebilehitseja …"
type textarea "Если вам не удаётся войти в систему, рекомендуем очистить кэш используемого бра…"
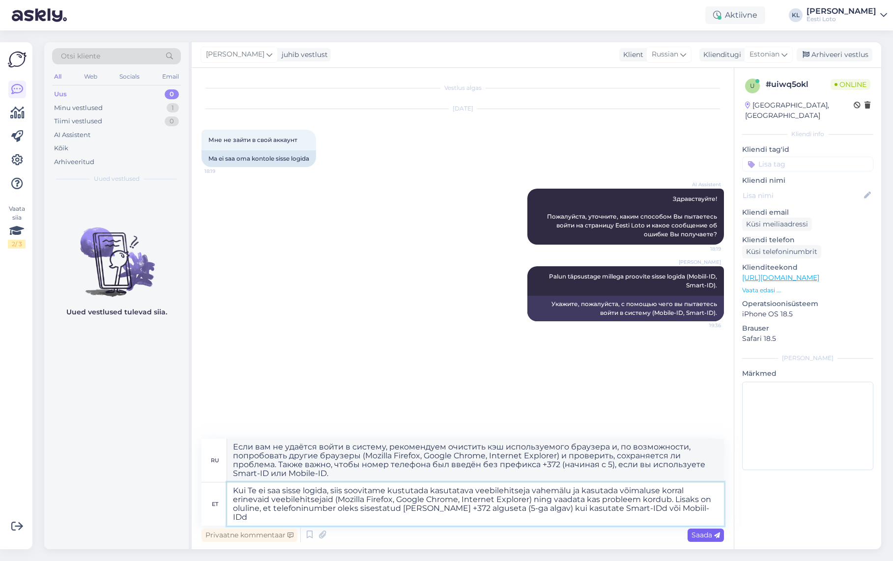
type textarea "Kui Te ei saa sisse logida, siis soovitame kustutada kasutatava veebilehitseja …"
click at [699, 533] on span "Saada" at bounding box center [705, 535] width 29 height 9
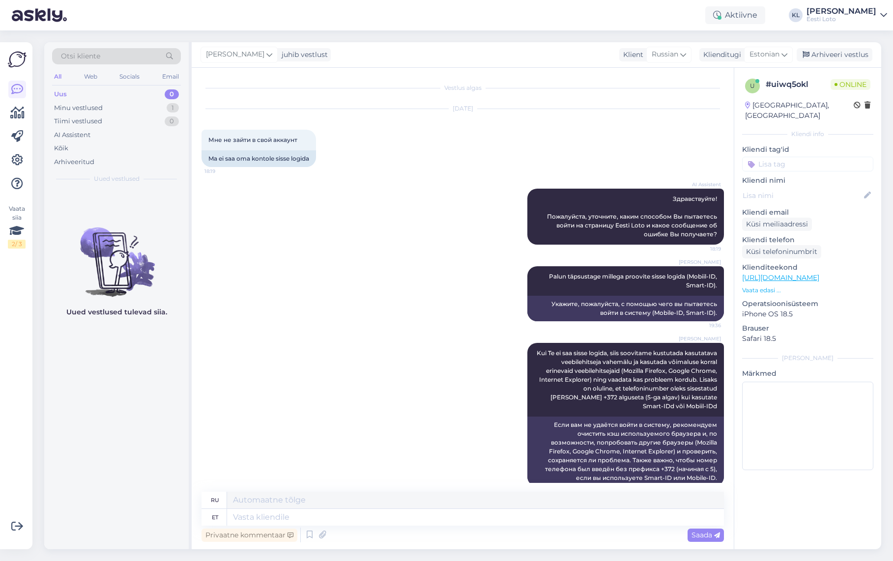
scroll to position [23, 0]
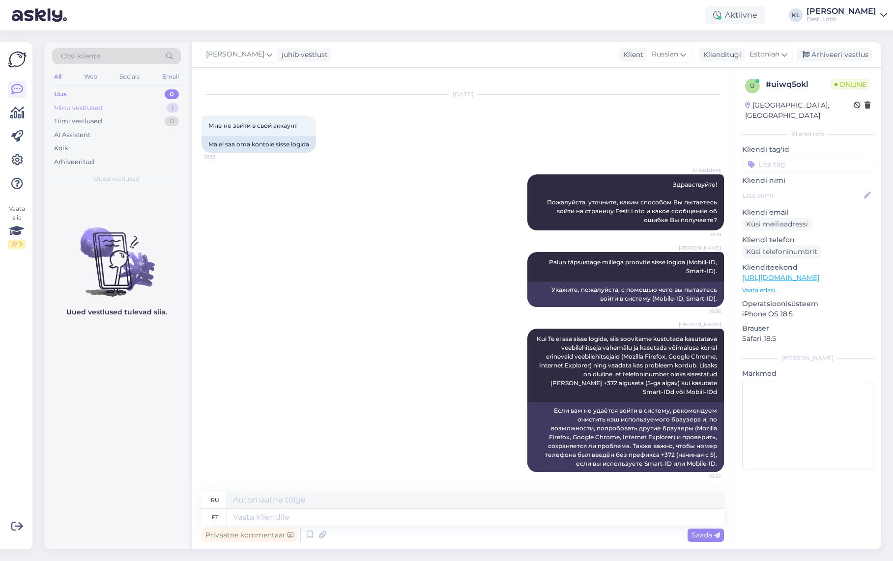
click at [115, 108] on div "Minu vestlused 1" at bounding box center [116, 108] width 129 height 14
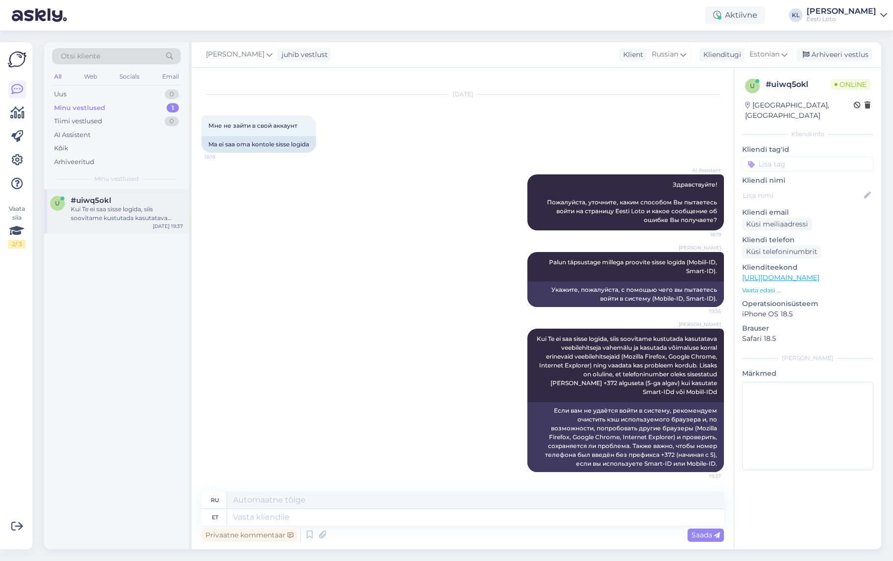
click at [101, 217] on div "Kui Te ei saa sisse logida, siis soovitame kustutada kasutatava veebilehitseja …" at bounding box center [127, 214] width 112 height 18
click at [807, 159] on input at bounding box center [807, 164] width 131 height 15
type input "Siss"
click at [815, 188] on span "Sisselogimine" at bounding box center [808, 191] width 40 height 6
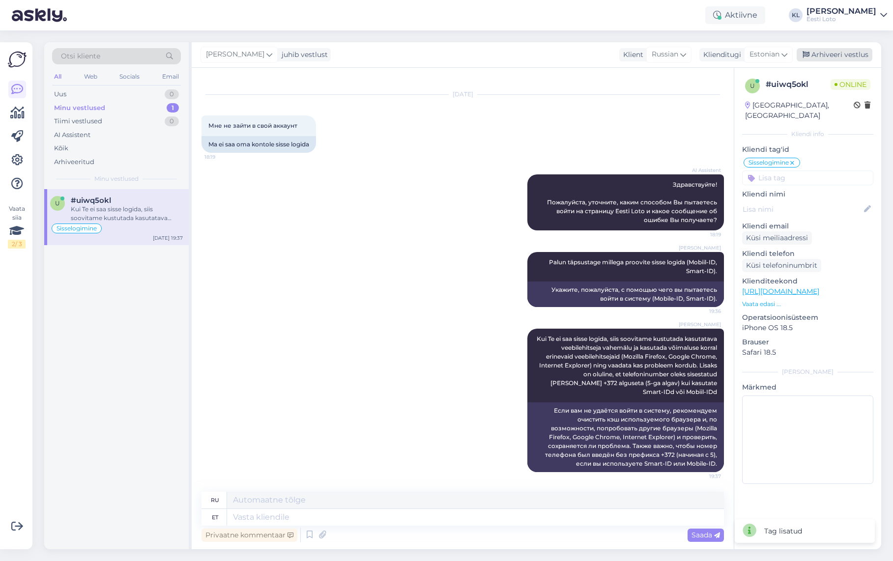
click at [844, 58] on div "Arhiveeri vestlus" at bounding box center [835, 54] width 76 height 13
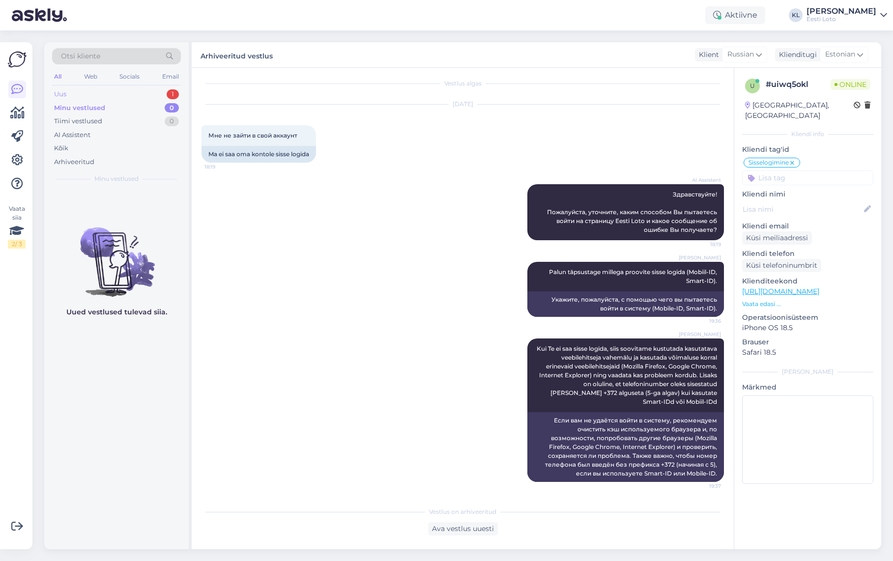
click at [149, 93] on div "Uus 1" at bounding box center [116, 94] width 129 height 14
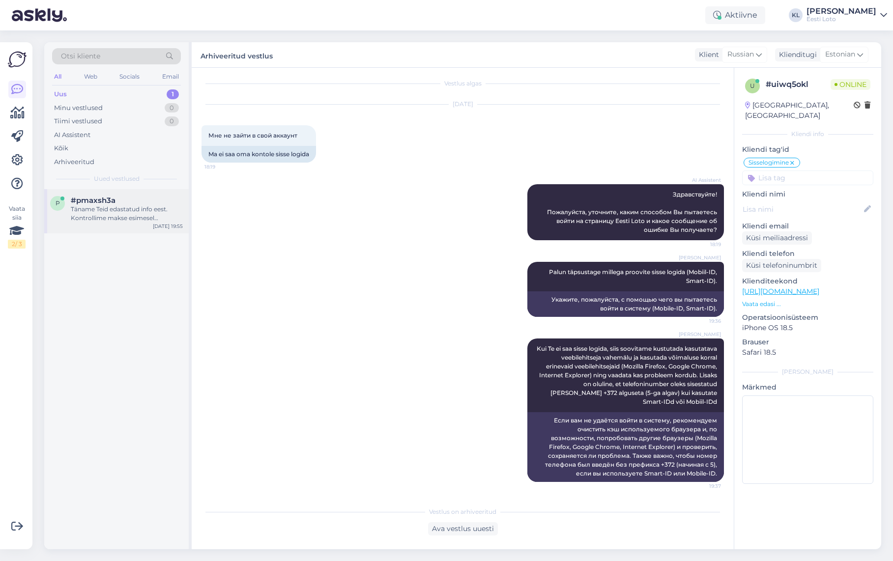
click at [128, 201] on div "#pmaxsh3a" at bounding box center [127, 200] width 112 height 9
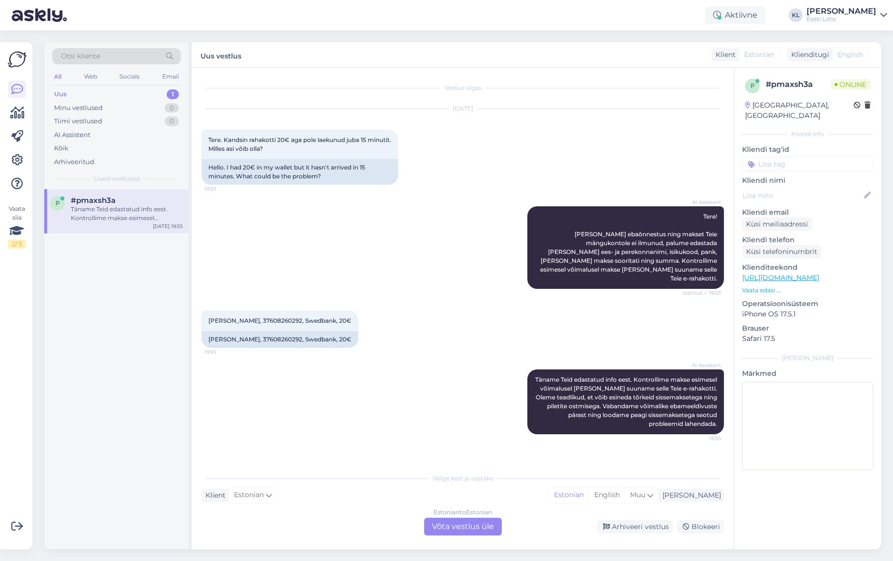
click at [437, 527] on div "Estonian to Estonian Võta vestlus üle" at bounding box center [463, 527] width 78 height 18
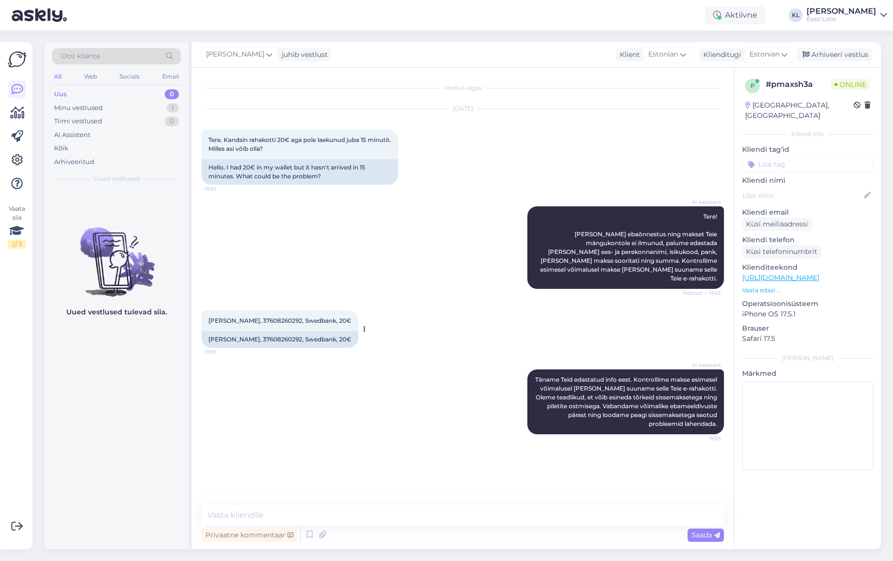
click at [280, 317] on span "Raimo Lillemets, 37608260292, Swedbank, 20€" at bounding box center [279, 320] width 143 height 7
click at [279, 317] on span "Raimo Lillemets, 37608260292, Swedbank, 20€" at bounding box center [279, 320] width 143 height 7
click at [278, 317] on span "Raimo Lillemets, 37608260292, Swedbank, 20€" at bounding box center [279, 320] width 143 height 7
copy span "37608260292"
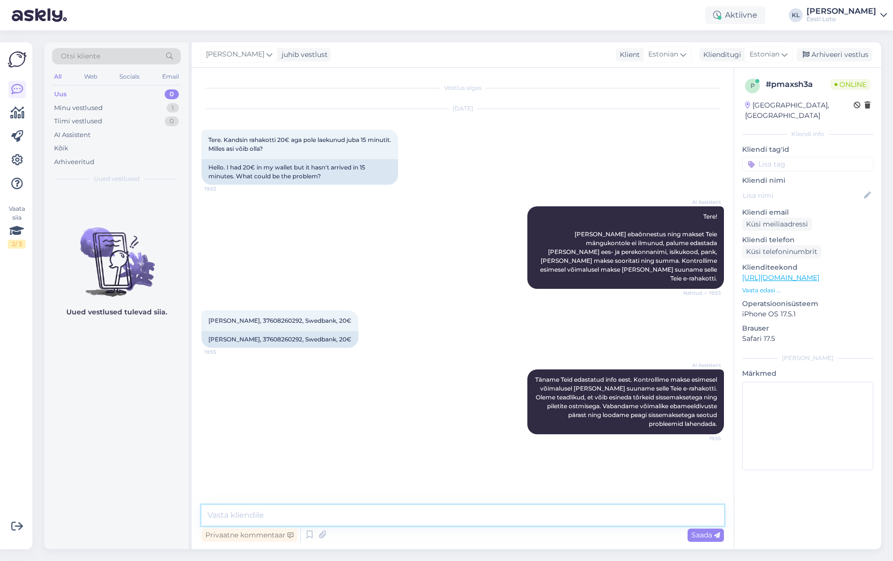
click at [520, 517] on textarea at bounding box center [462, 515] width 522 height 21
type textarea "Üks hetk, kohe kontrollime üle"
paste textarea "Kahjuks Teie sissemakse ebaõnnestus tehnilise tõrke tõttu. Kontrollisime makse …"
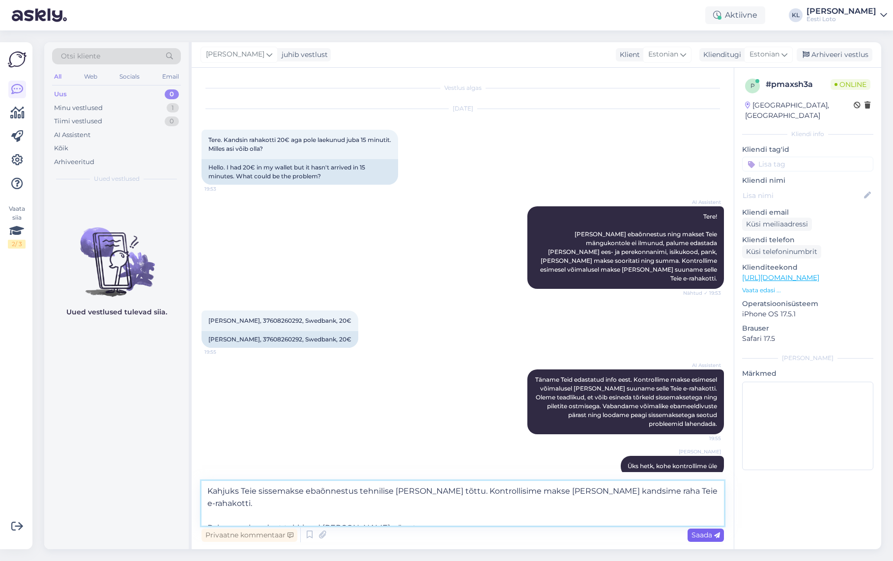
type textarea "Kahjuks Teie sissemakse ebaõnnestus tehnilise tõrke tõttu. Kontrollisime makse …"
click at [699, 535] on span "Saada" at bounding box center [705, 535] width 29 height 9
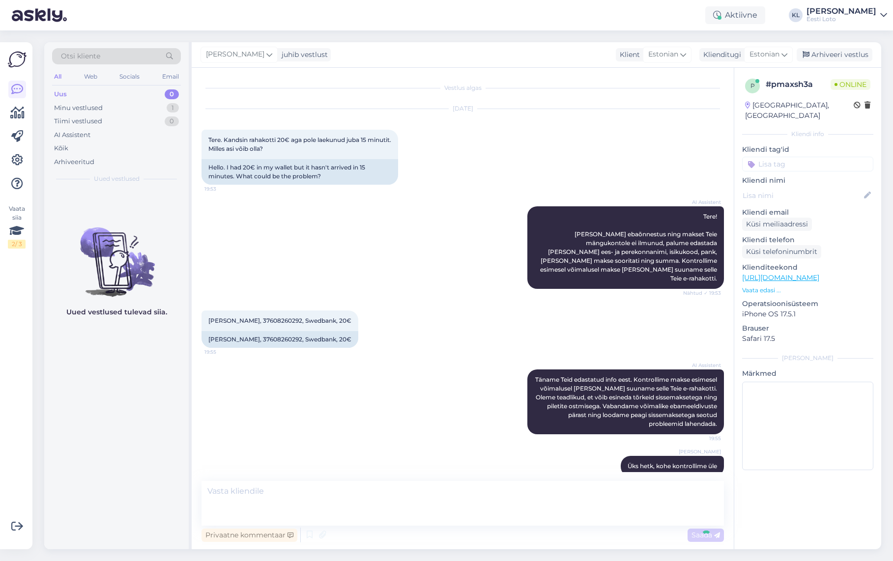
scroll to position [51, 0]
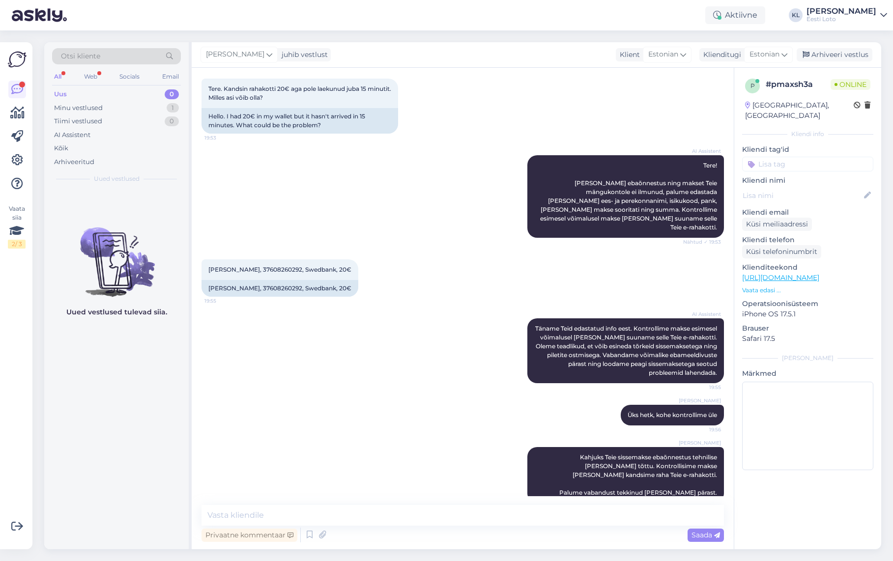
click at [788, 157] on input at bounding box center [807, 164] width 131 height 15
type input "e-raha"
click at [814, 188] on span "E-rahakott" at bounding box center [808, 191] width 32 height 6
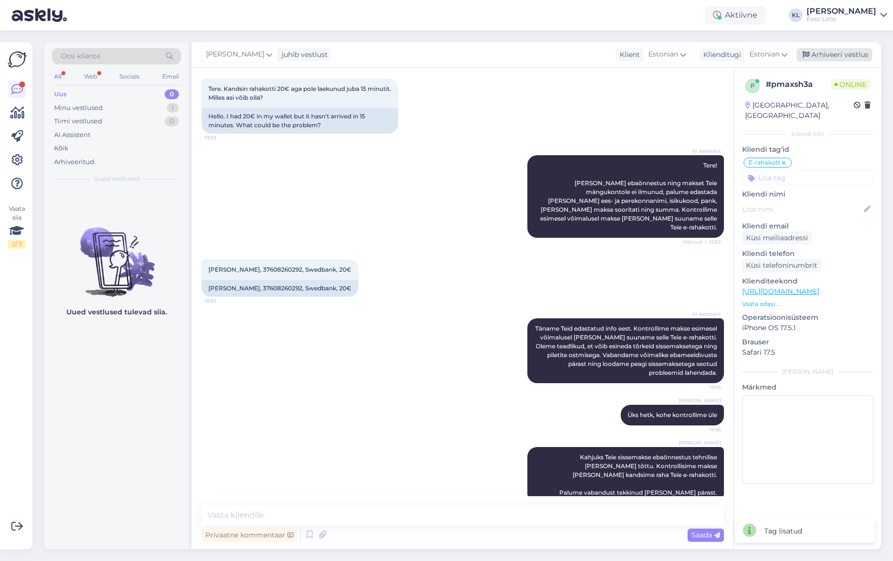
click at [852, 51] on div "Arhiveeri vestlus" at bounding box center [835, 54] width 76 height 13
